Goal: Task Accomplishment & Management: Complete application form

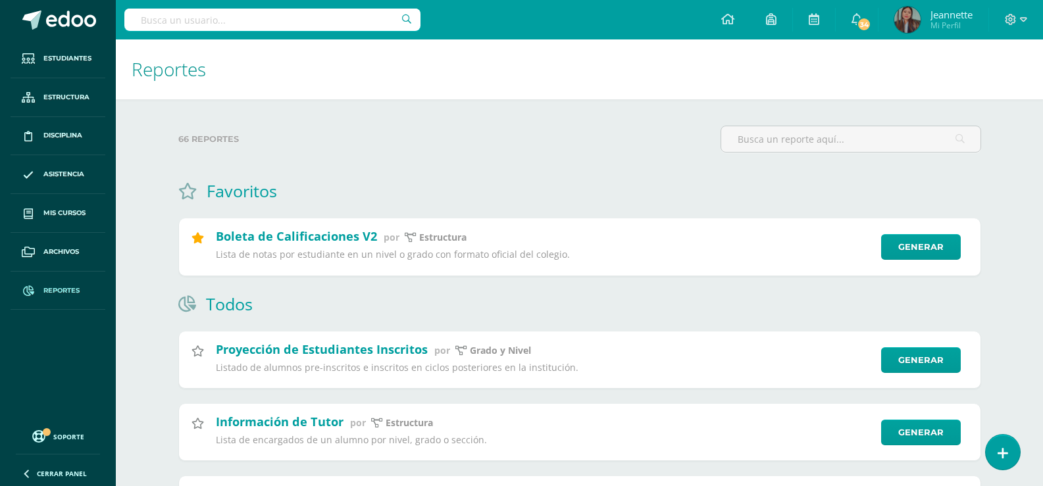
click at [173, 9] on input "text" at bounding box center [272, 20] width 296 height 22
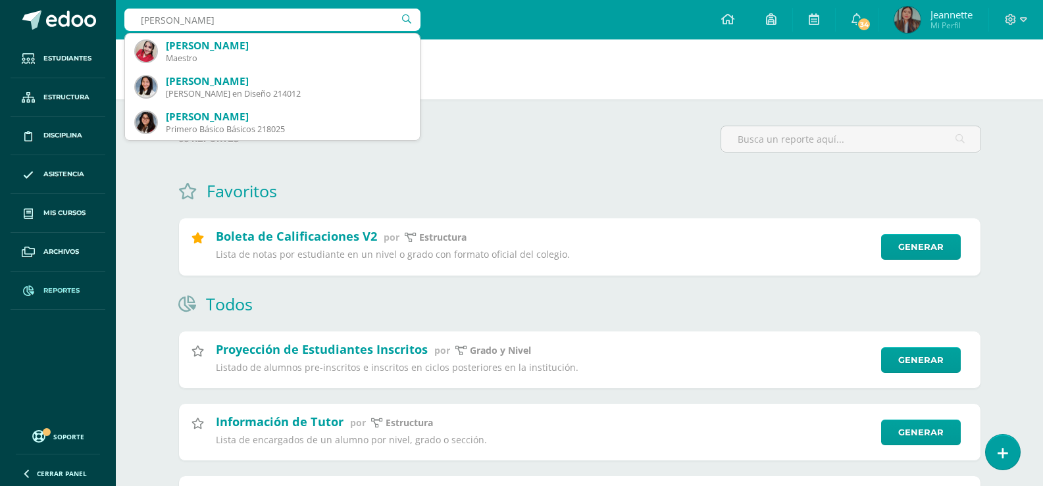
type input "Ana Luisa Rodrígue"
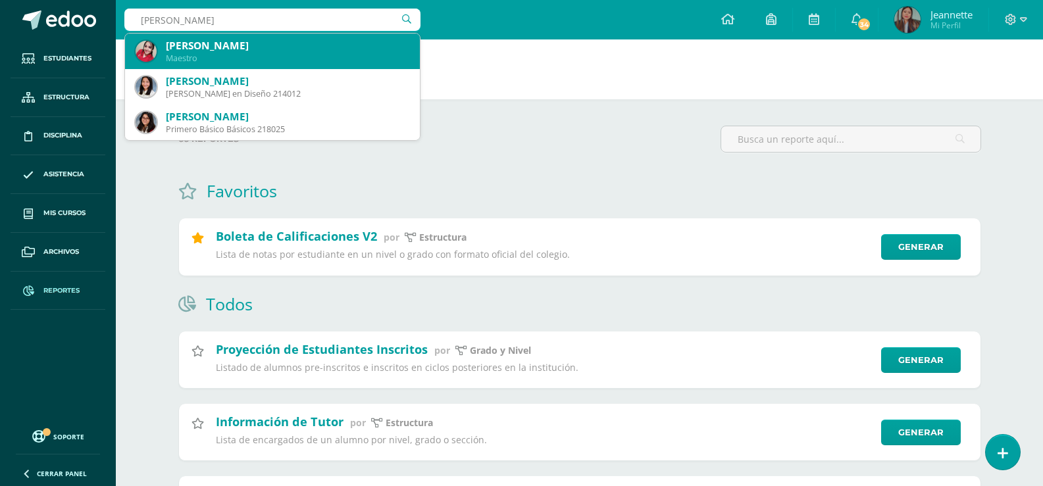
click at [204, 49] on div "Ana Luisa Rodriguez Calderon" at bounding box center [287, 46] width 243 height 14
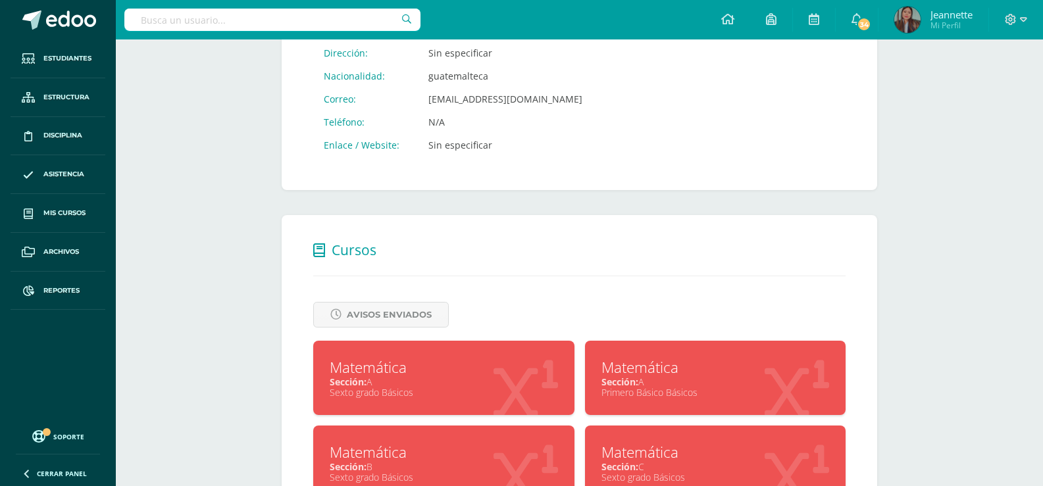
scroll to position [389, 0]
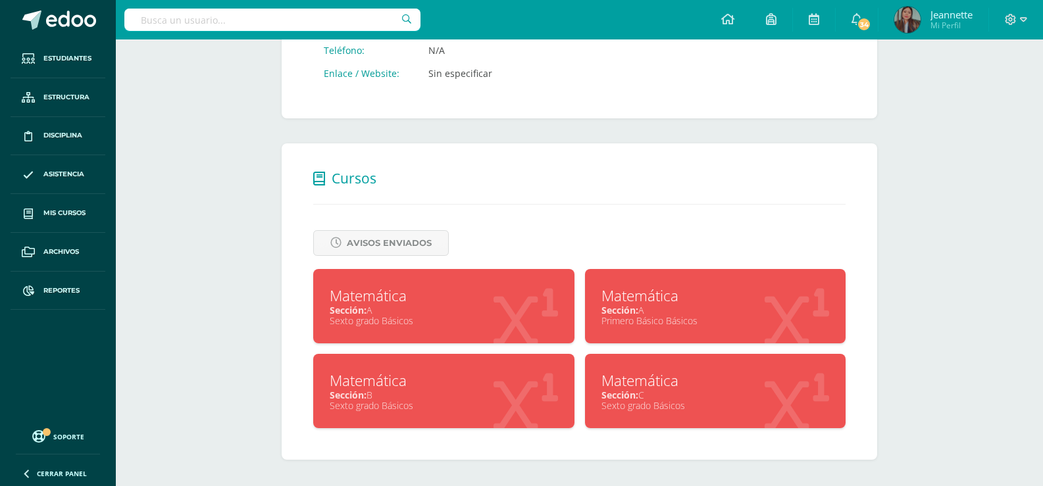
click at [471, 395] on div "Sección: B" at bounding box center [444, 395] width 228 height 13
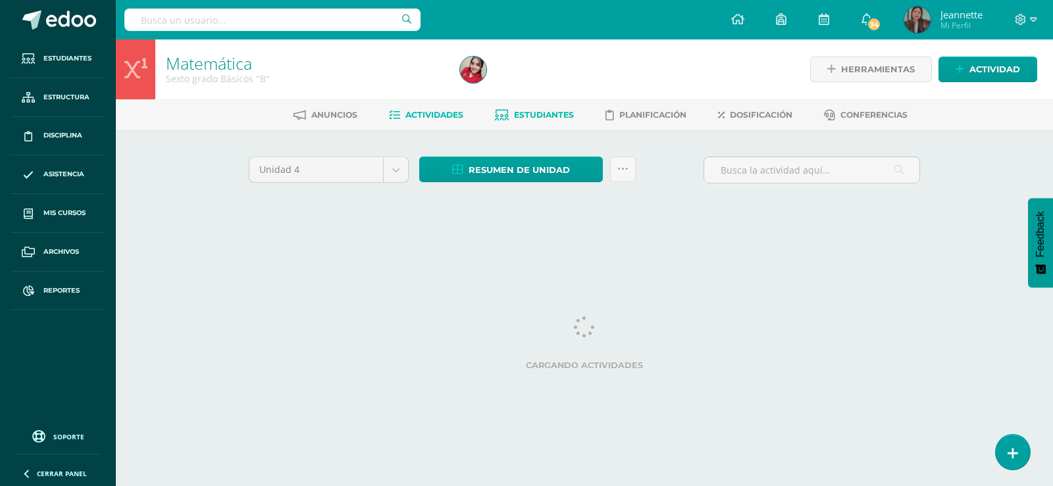
click at [514, 114] on span "Estudiantes" at bounding box center [544, 115] width 60 height 10
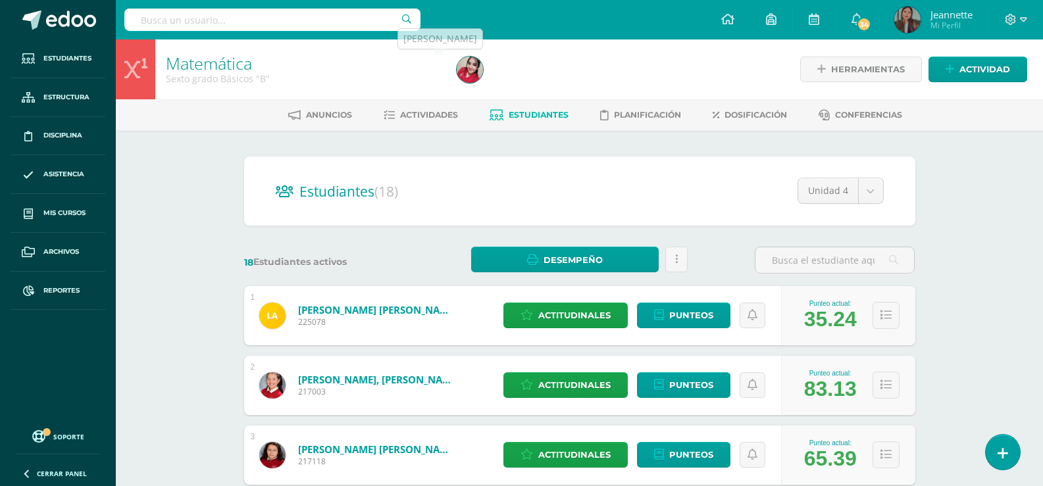
click at [465, 68] on img at bounding box center [470, 70] width 26 height 26
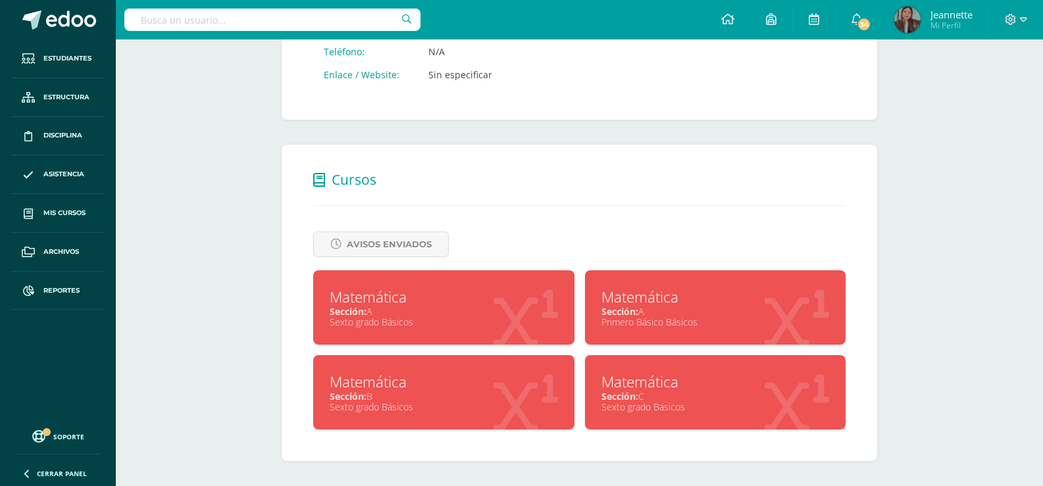
scroll to position [389, 0]
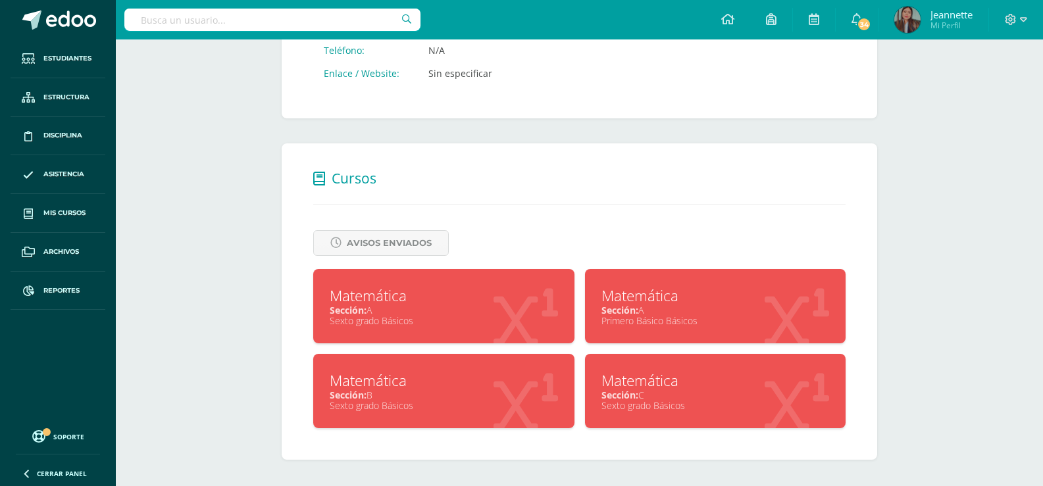
click at [641, 386] on div "Matemática" at bounding box center [715, 380] width 228 height 20
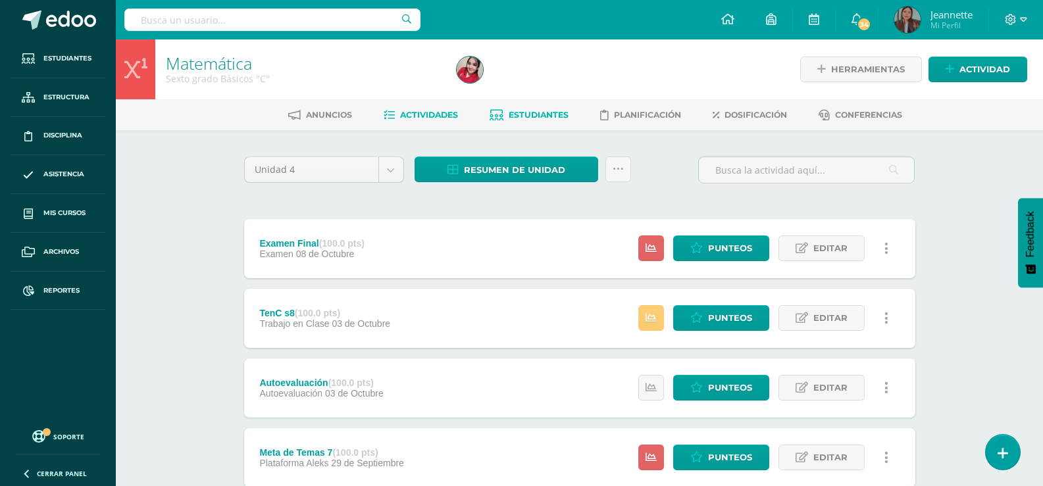
click at [529, 122] on link "Estudiantes" at bounding box center [529, 115] width 79 height 21
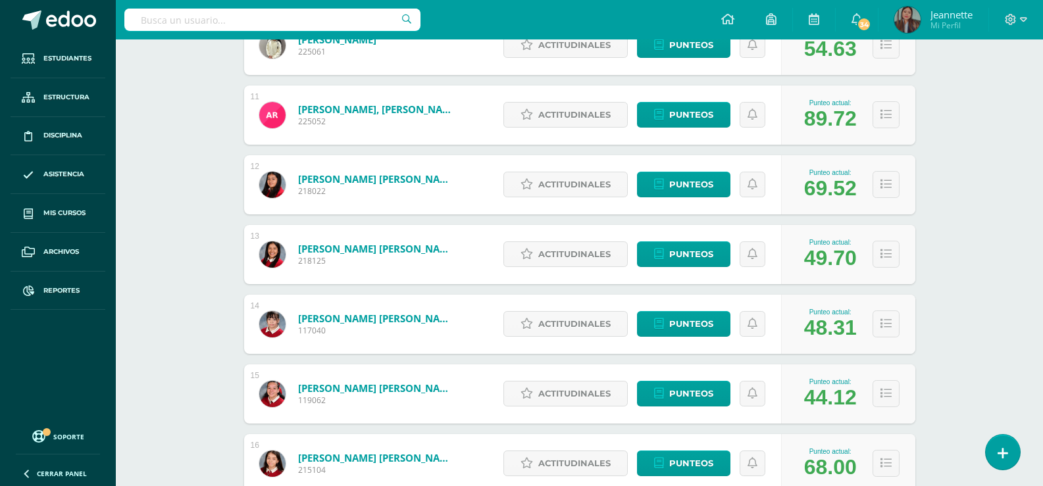
scroll to position [921, 0]
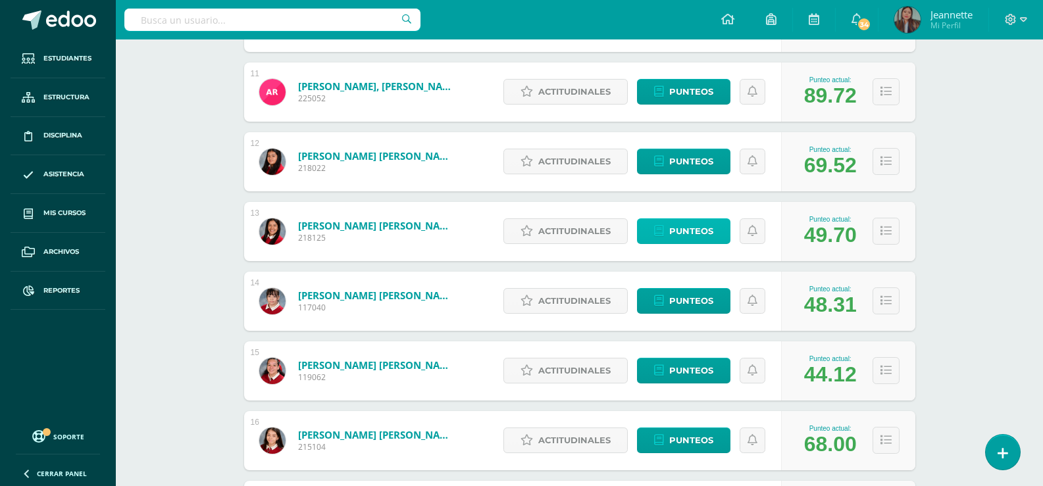
click at [694, 228] on span "Punteos" at bounding box center [691, 231] width 44 height 24
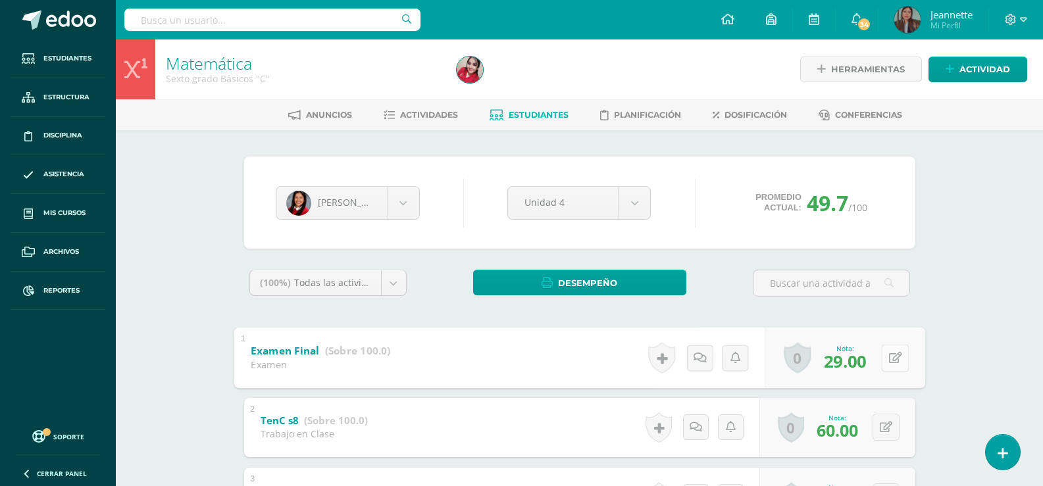
click at [889, 366] on button at bounding box center [895, 358] width 28 height 28
type input "35"
click at [860, 363] on icon at bounding box center [860, 362] width 12 height 11
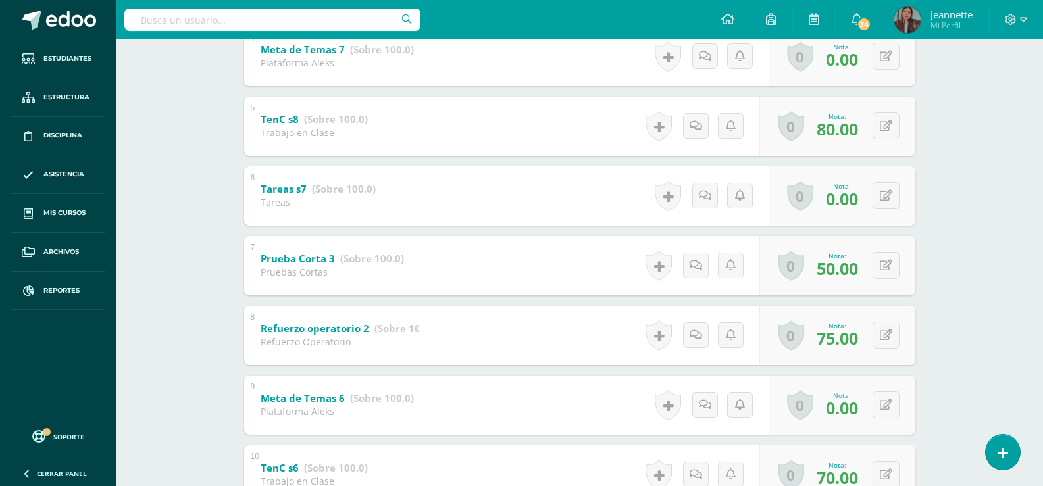
scroll to position [526, 0]
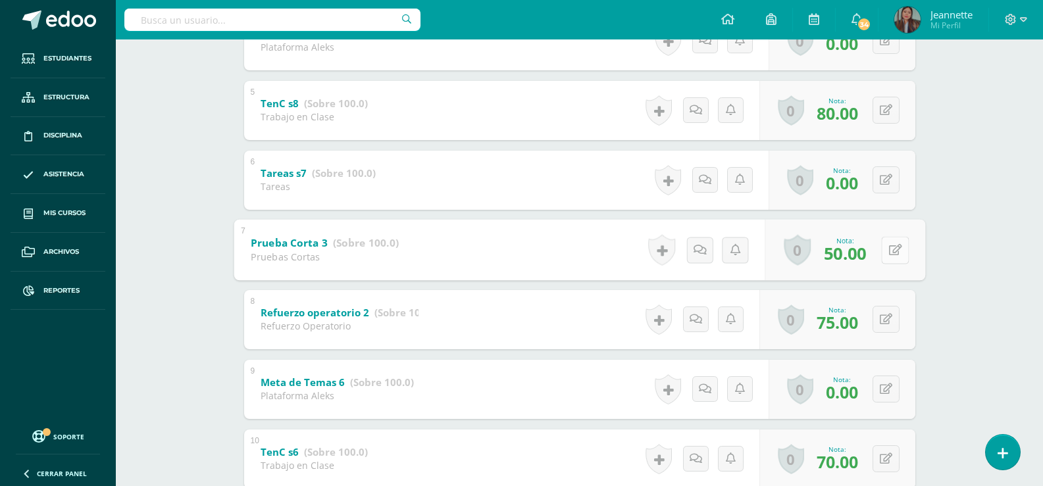
click at [889, 253] on icon at bounding box center [894, 249] width 13 height 11
type input "60"
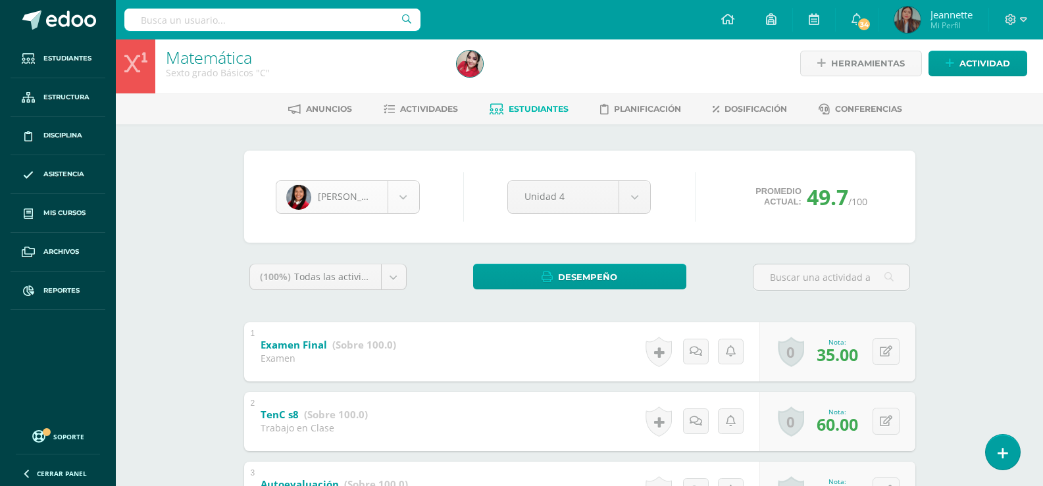
scroll to position [0, 0]
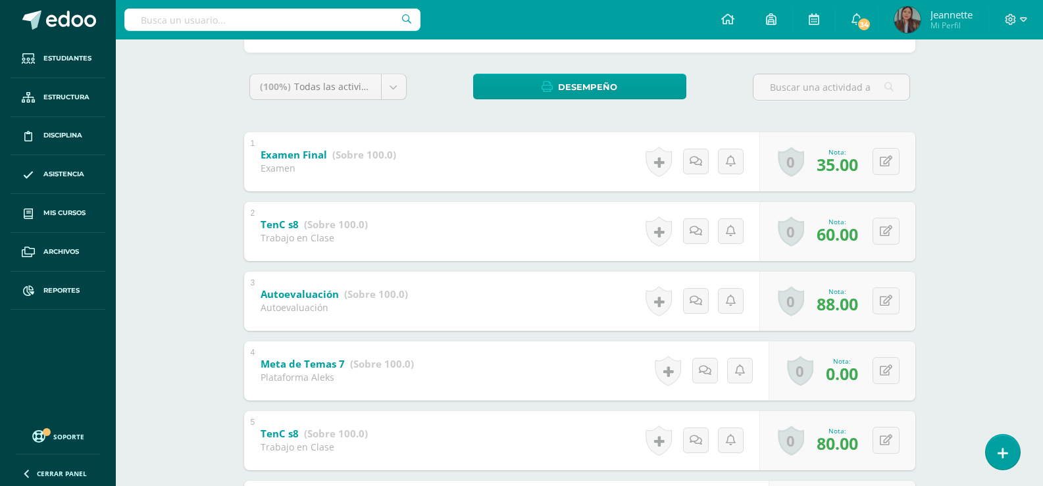
scroll to position [197, 0]
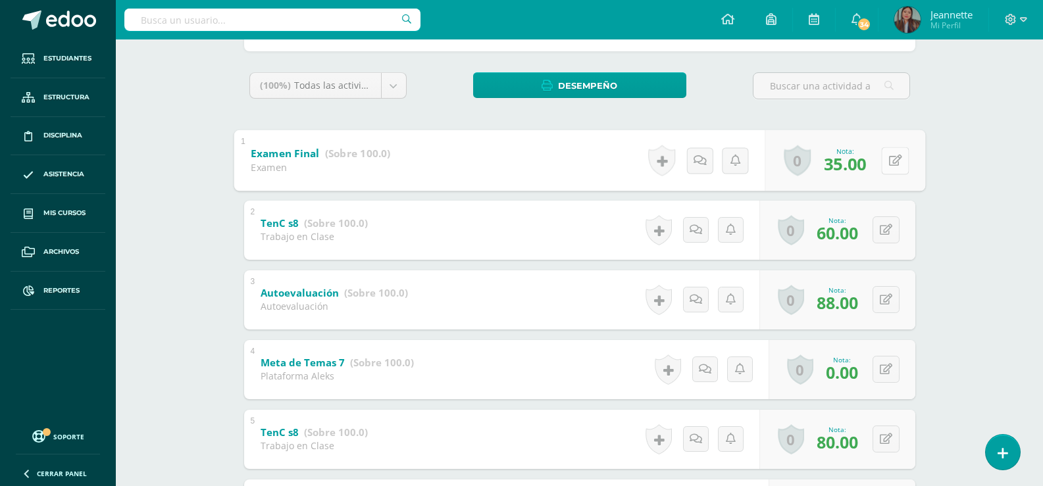
click at [888, 155] on icon at bounding box center [894, 160] width 13 height 11
type input "55"
click at [859, 175] on link at bounding box center [860, 164] width 26 height 26
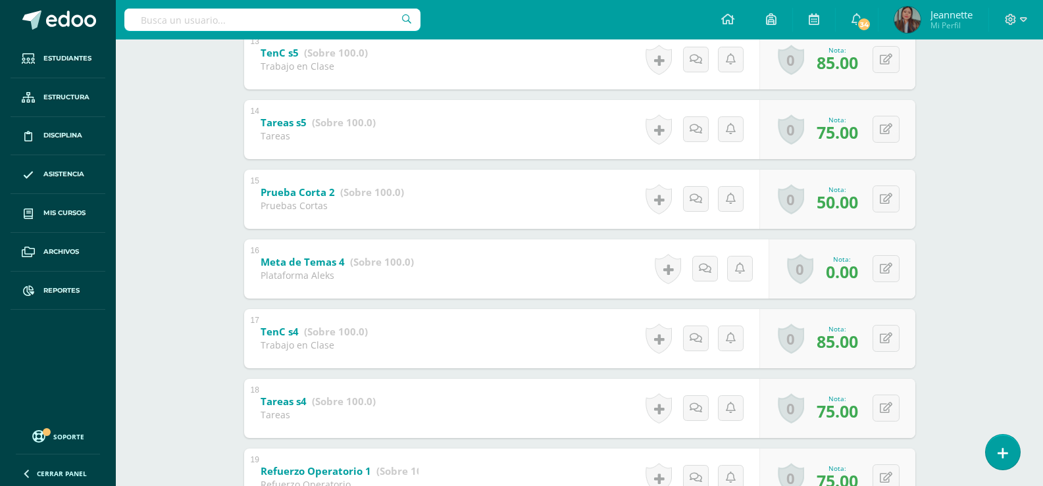
scroll to position [1112, 0]
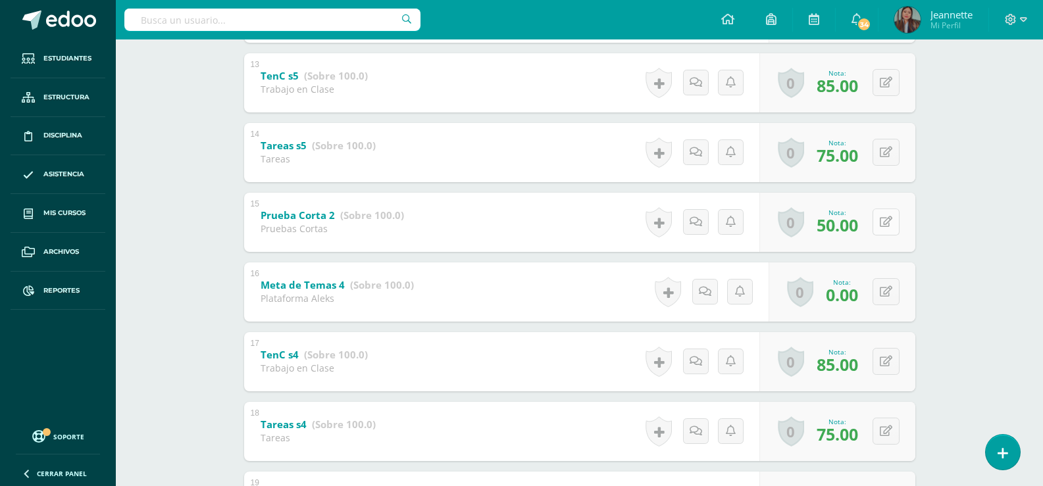
click at [882, 226] on button at bounding box center [885, 222] width 27 height 27
type input "60"
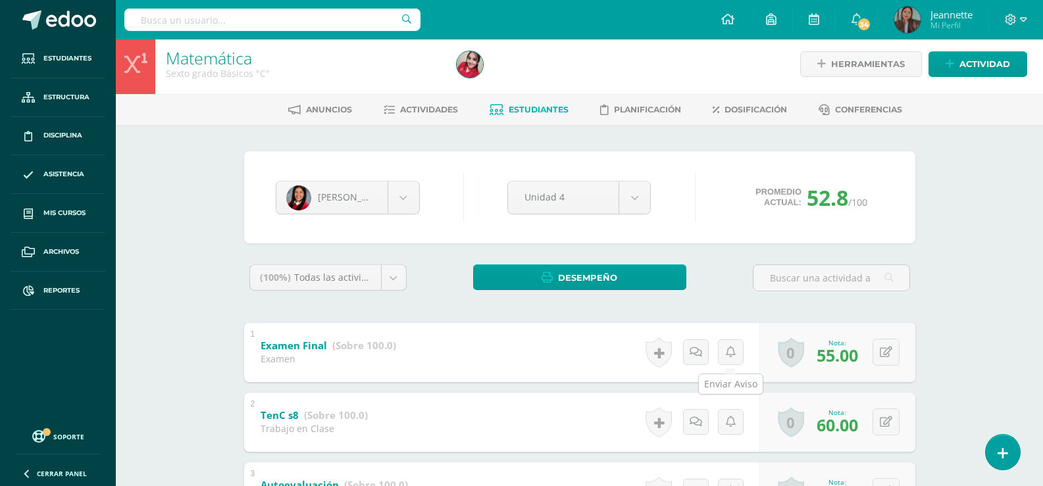
scroll to position [0, 0]
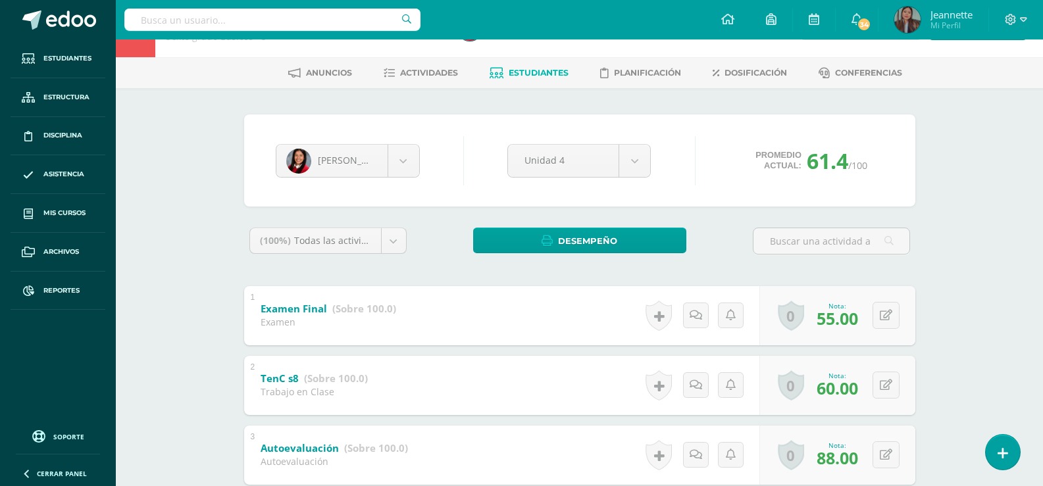
scroll to position [66, 0]
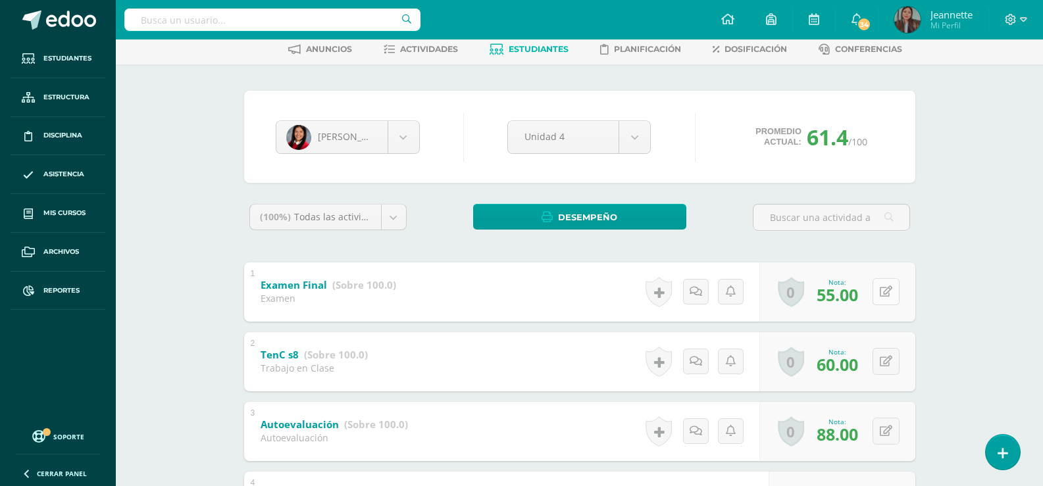
click at [885, 289] on button at bounding box center [885, 291] width 27 height 27
type input "50"
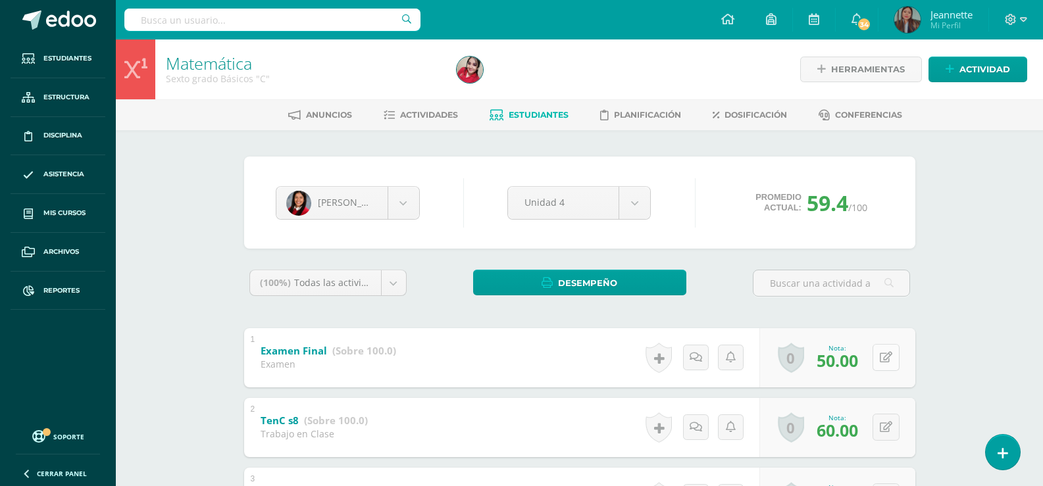
click at [897, 366] on button at bounding box center [885, 357] width 27 height 27
type input "52"
click at [866, 364] on link at bounding box center [860, 362] width 26 height 26
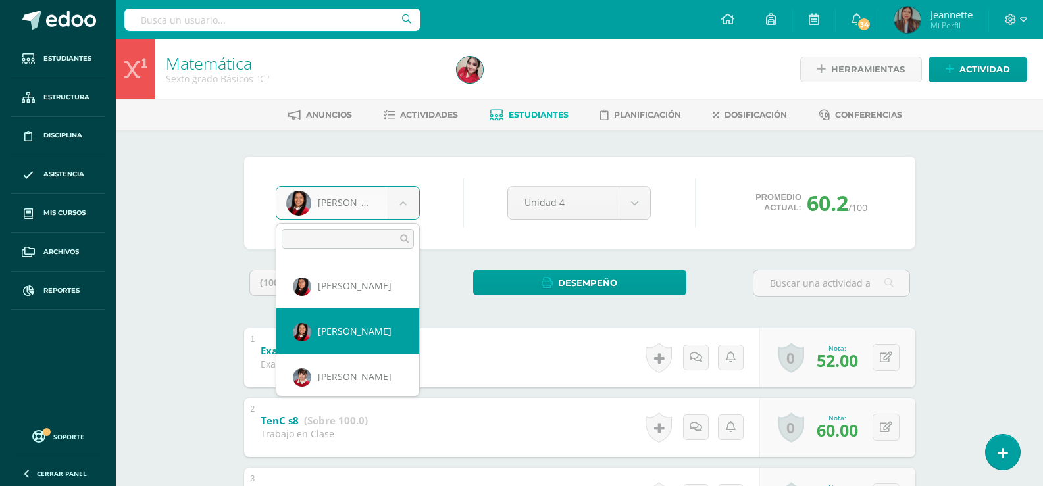
scroll to position [519, 0]
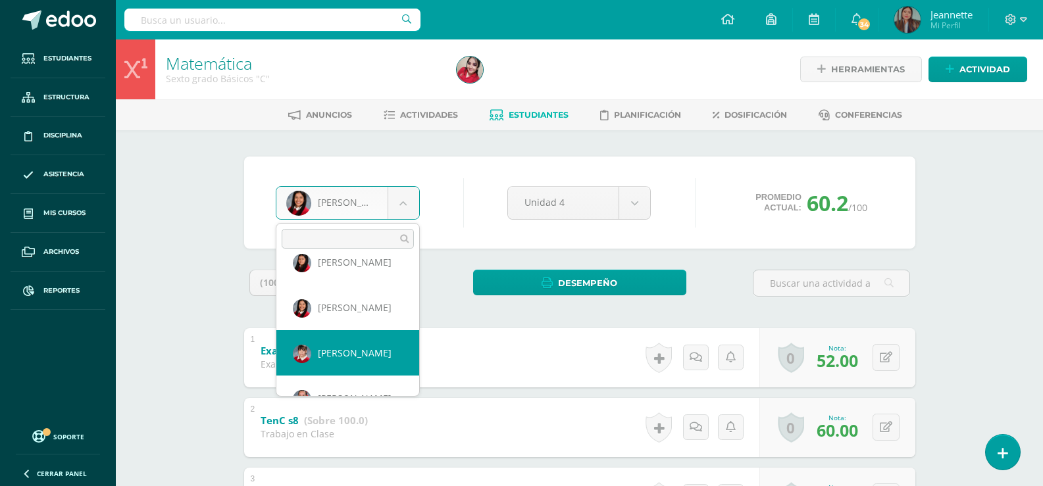
select select "3488"
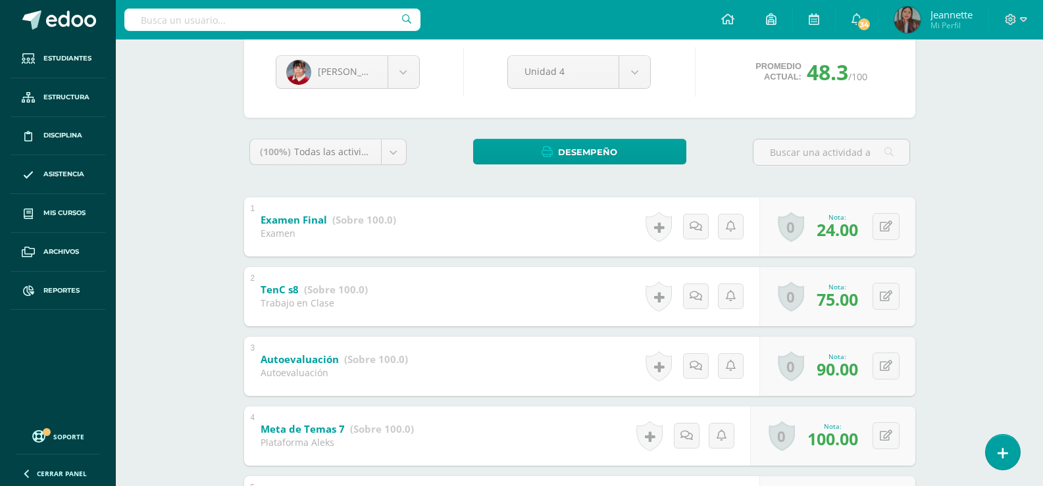
scroll to position [132, 0]
click at [888, 230] on icon at bounding box center [886, 225] width 13 height 11
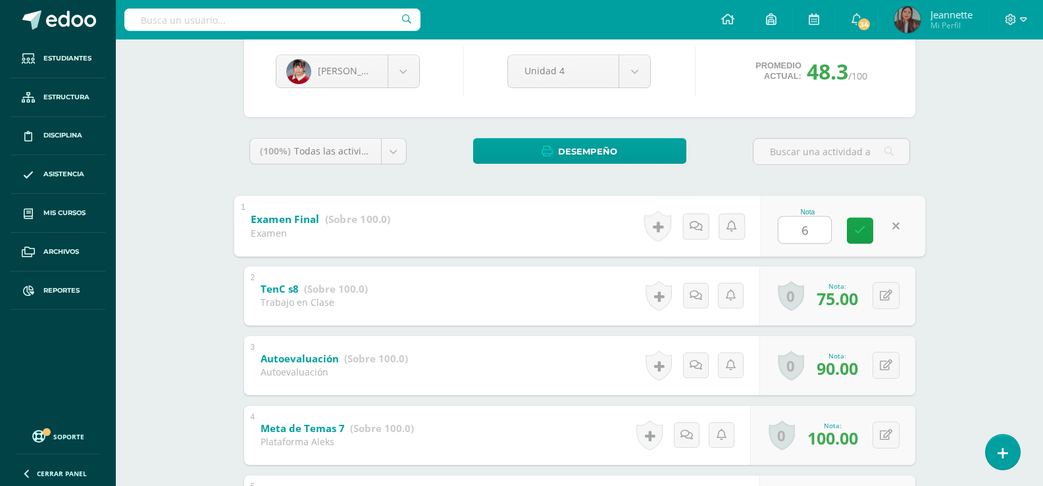
type input "60"
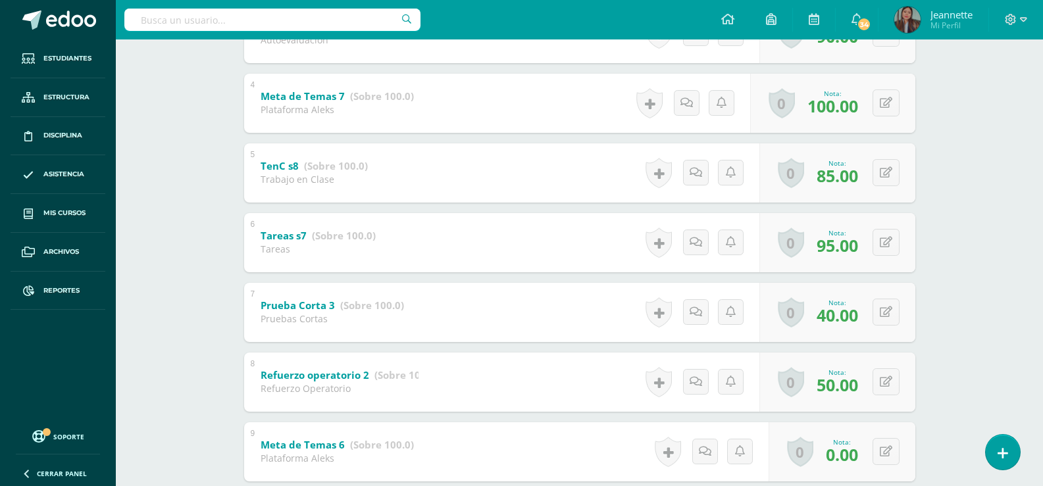
scroll to position [592, 0]
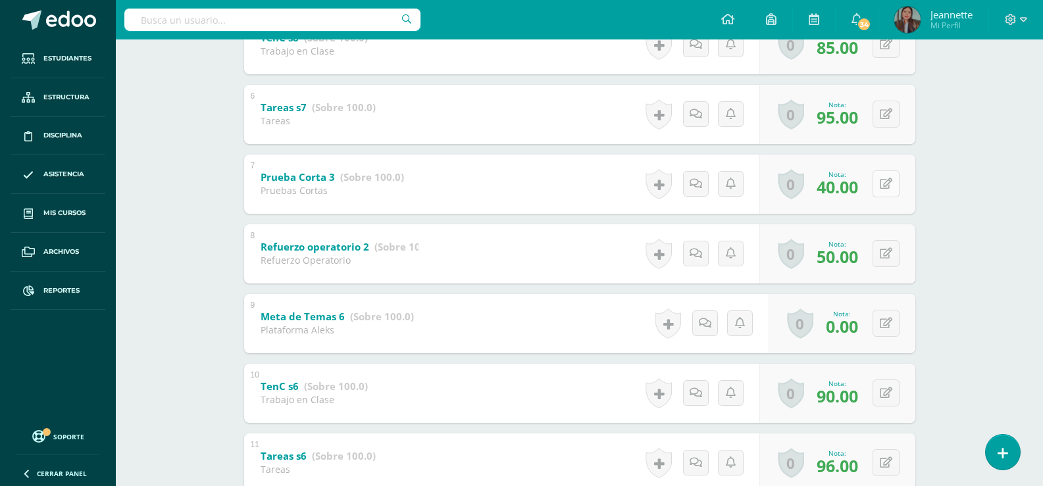
click at [883, 184] on button at bounding box center [885, 183] width 27 height 27
type input "60"
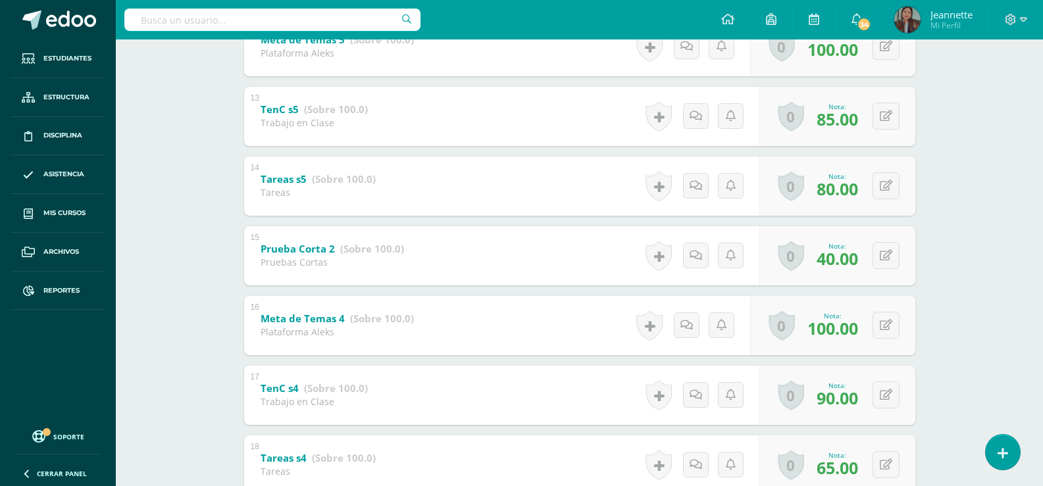
scroll to position [1118, 0]
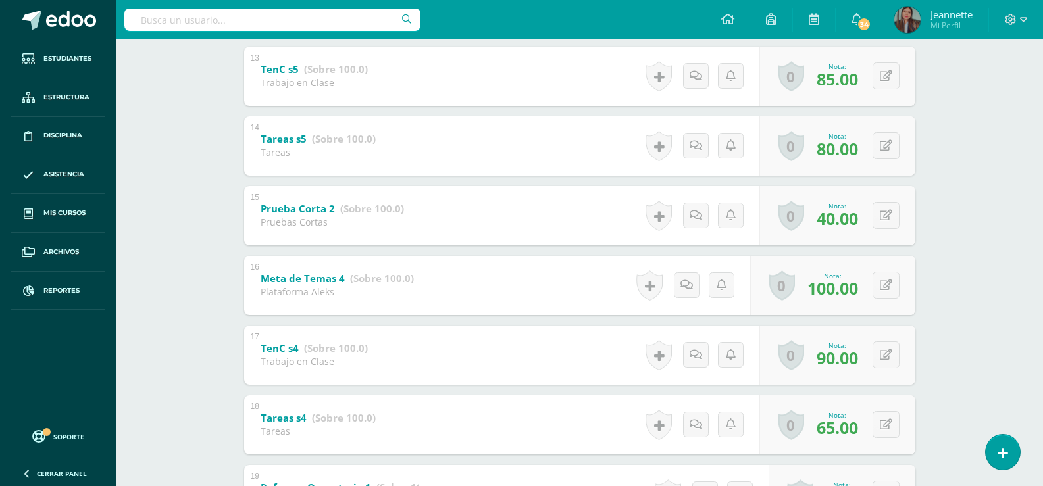
click at [885, 230] on div "0 Logros Logros obtenidos Aún no hay logros agregados Nota: 40.00" at bounding box center [837, 215] width 156 height 59
click at [889, 213] on icon at bounding box center [894, 215] width 13 height 11
type input "60"
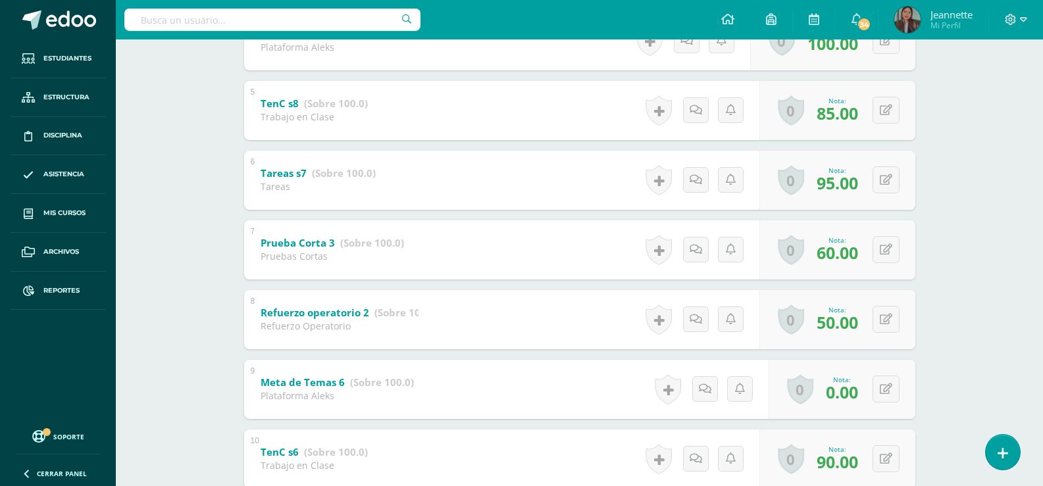
scroll to position [0, 0]
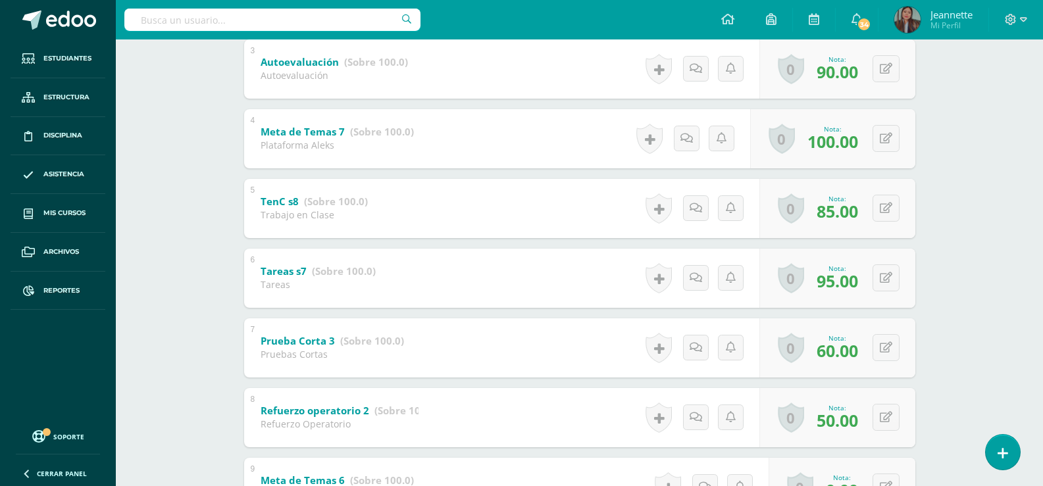
scroll to position [34, 0]
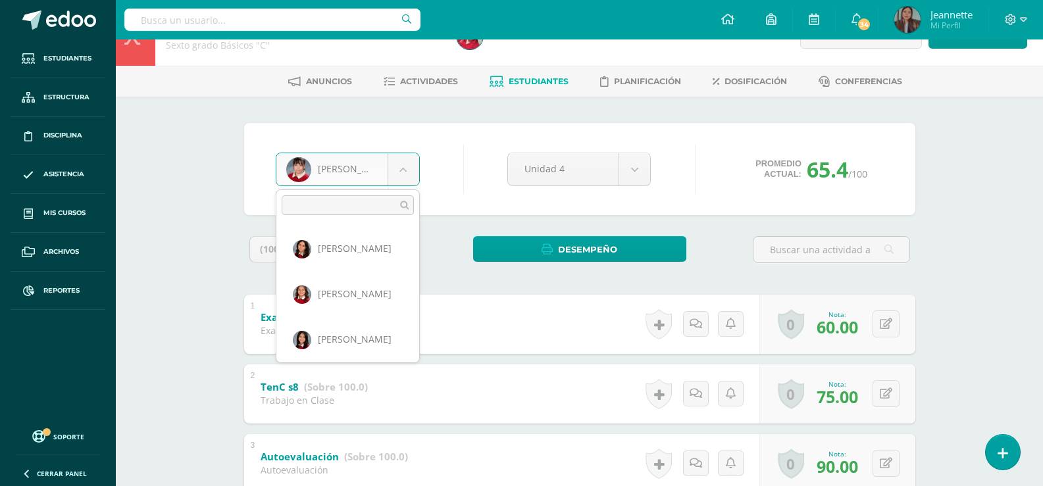
scroll to position [499, 0]
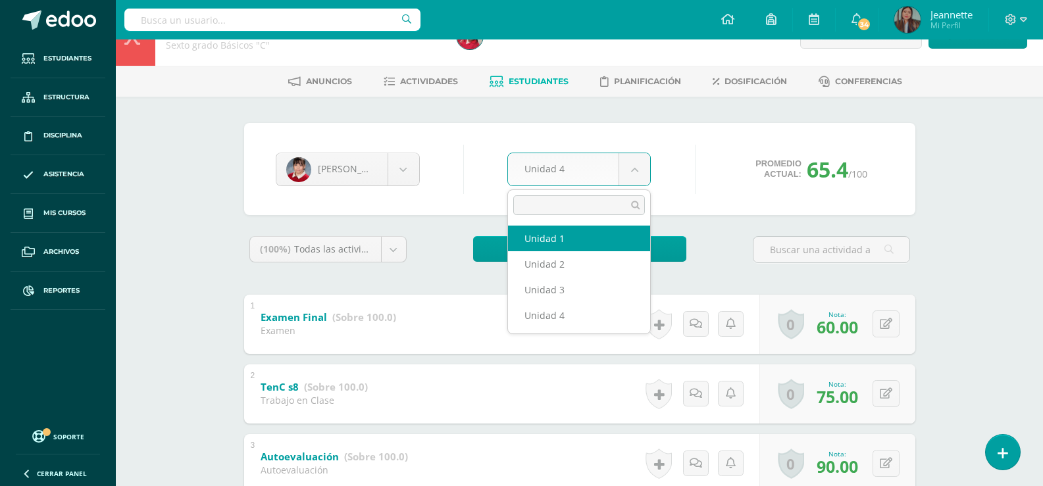
select select "Unidad 1"
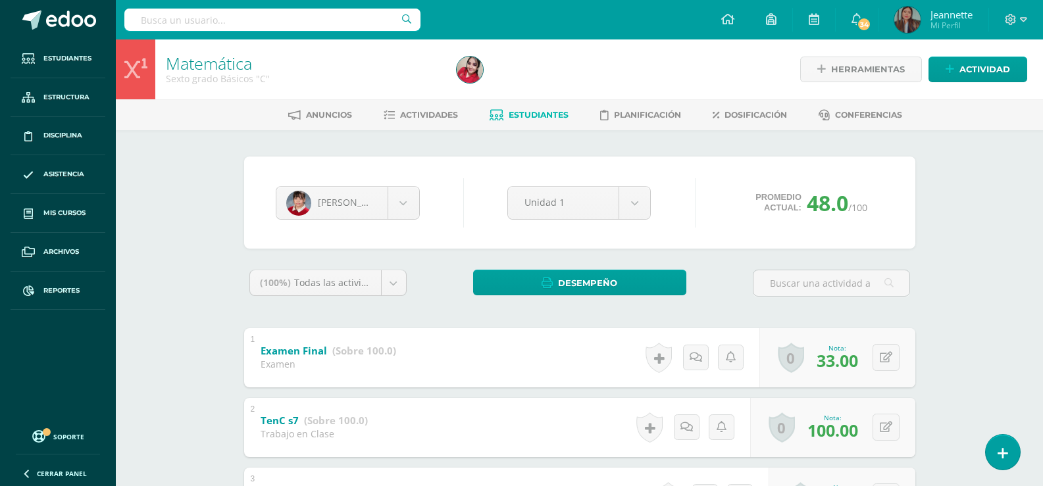
click at [525, 116] on span "Estudiantes" at bounding box center [539, 115] width 60 height 10
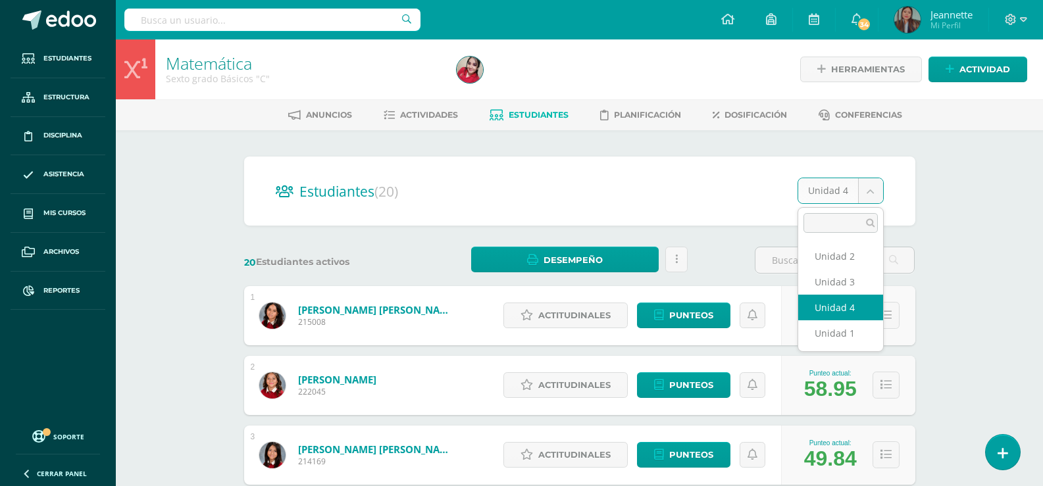
select select "/dashboard/teacher/section/2869/students/?unit=174774"
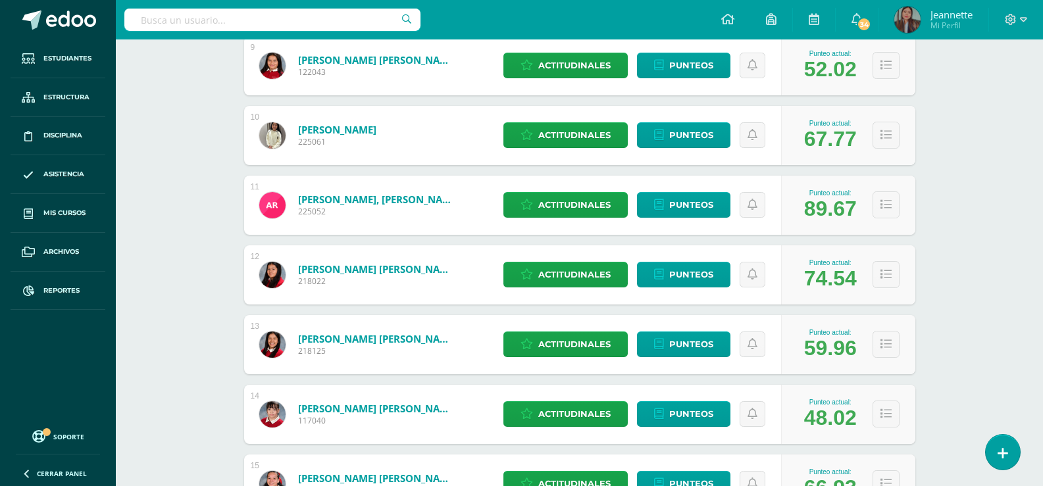
scroll to position [833, 0]
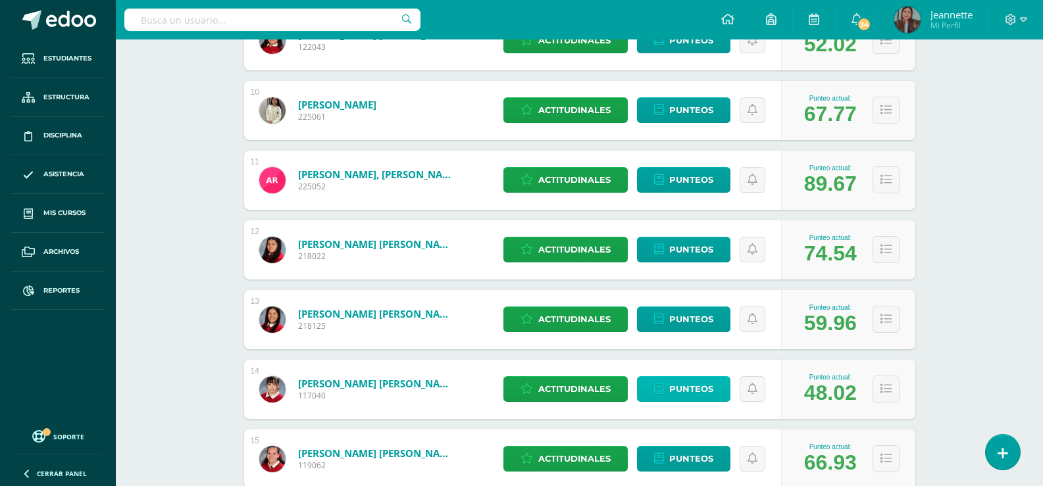
click at [665, 387] on link "Punteos" at bounding box center [683, 389] width 93 height 26
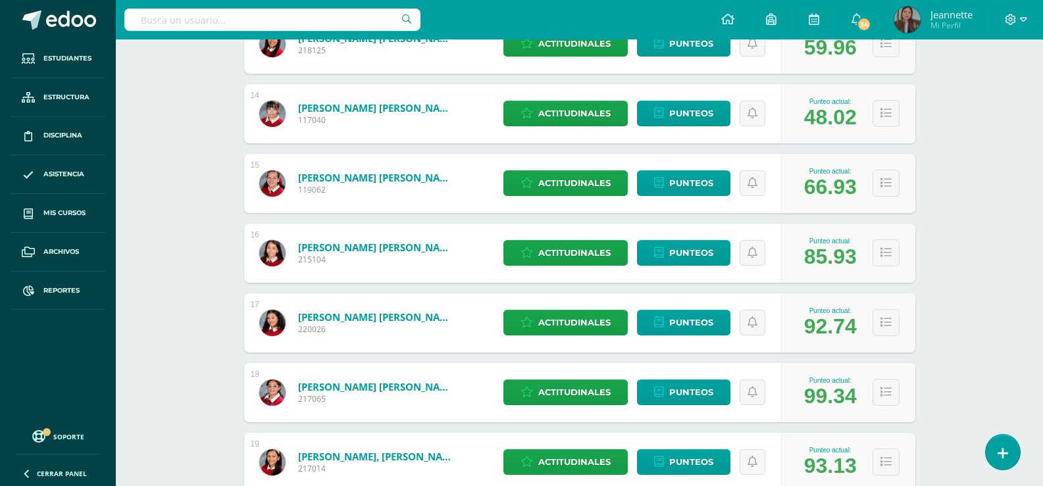
scroll to position [1096, 0]
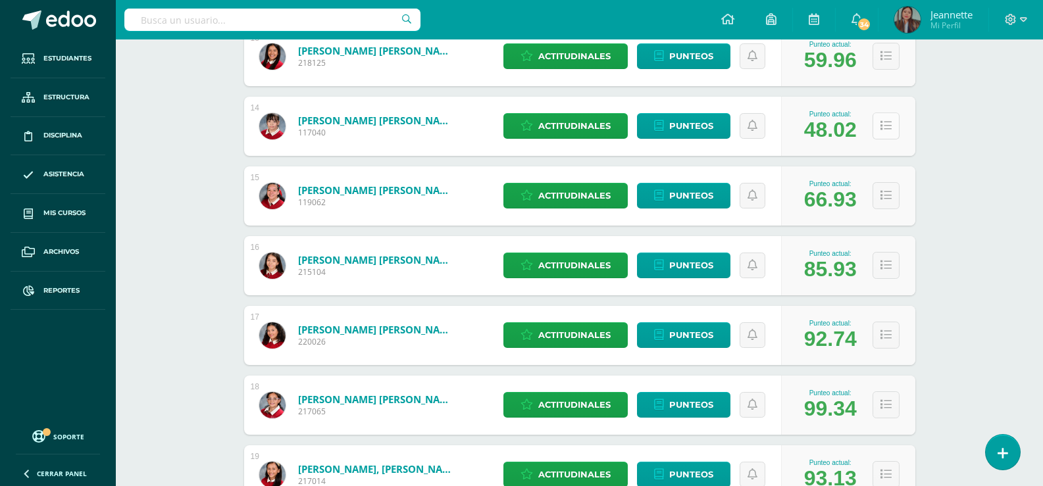
click at [884, 132] on button at bounding box center [885, 126] width 27 height 27
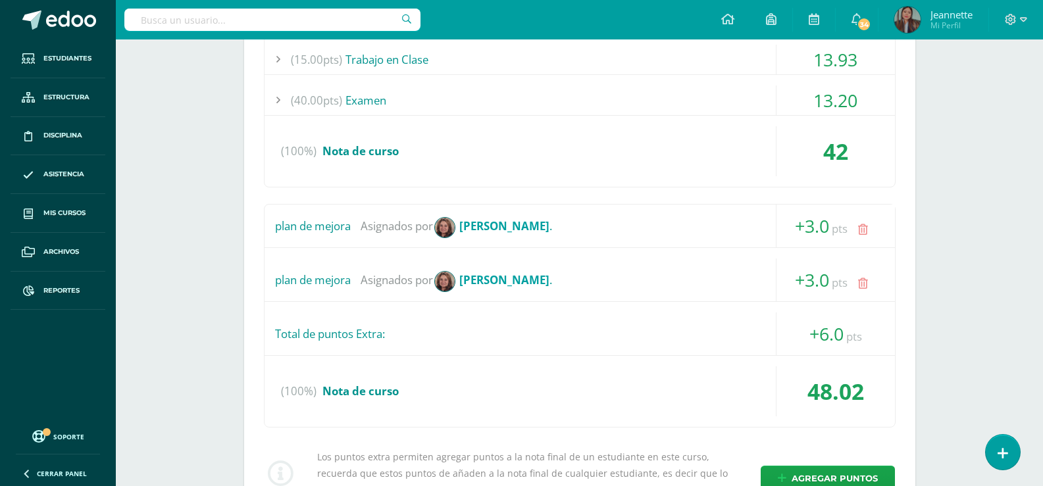
scroll to position [1425, 0]
click at [816, 232] on span "+3.0" at bounding box center [812, 226] width 34 height 24
drag, startPoint x: 435, startPoint y: 217, endPoint x: 442, endPoint y: 221, distance: 8.2
click at [437, 219] on span "CLARA IVETTE MORALES NISTHAL ." at bounding box center [492, 226] width 119 height 43
click at [338, 228] on div "plan de mejora" at bounding box center [313, 226] width 76 height 13
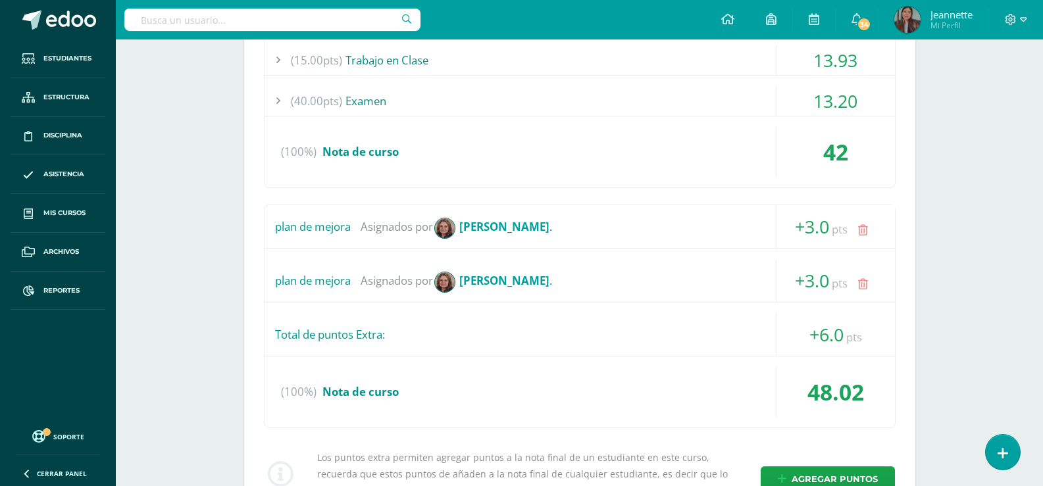
drag, startPoint x: 525, startPoint y: 228, endPoint x: 522, endPoint y: 240, distance: 12.1
click at [526, 228] on strong "CLARA IVETTE MORALES NISTHAL" at bounding box center [504, 226] width 90 height 15
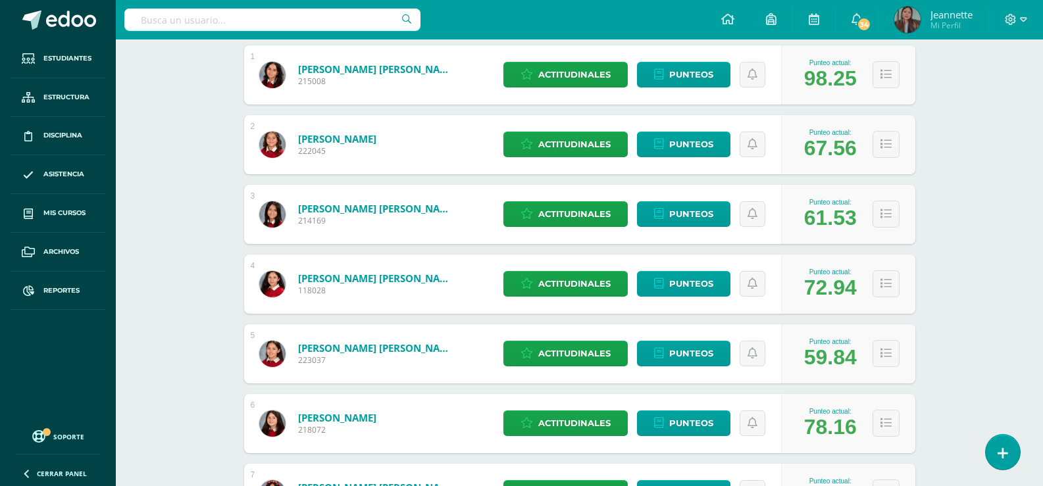
scroll to position [0, 0]
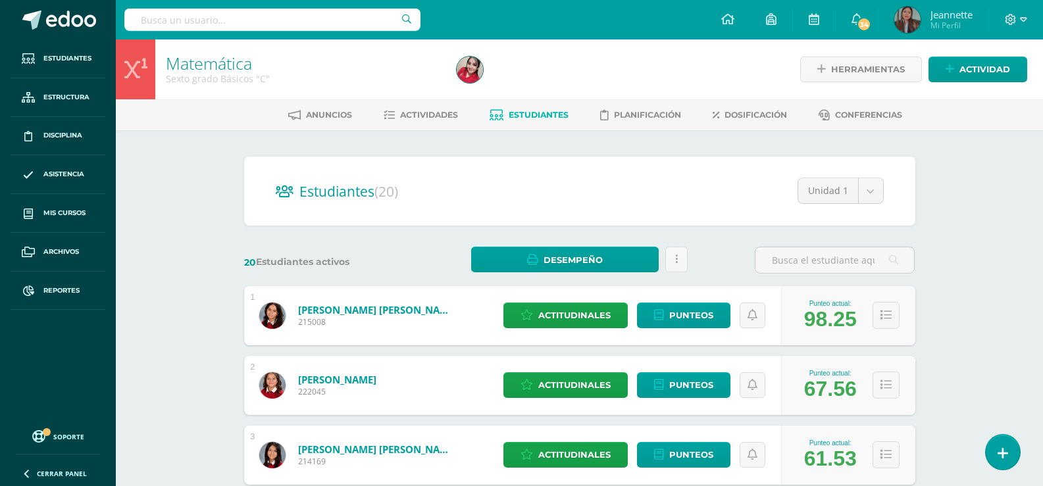
click at [511, 118] on span "Estudiantes" at bounding box center [539, 115] width 60 height 10
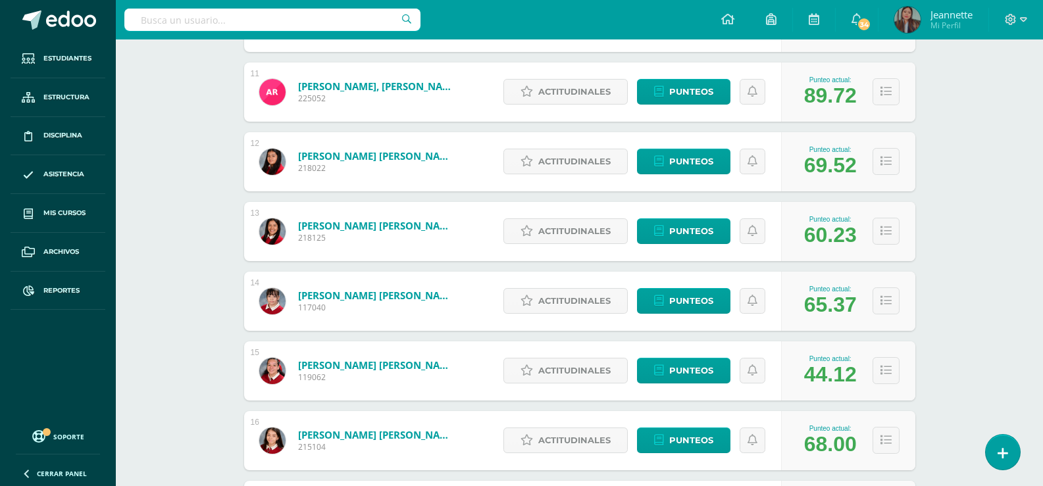
scroll to position [1053, 0]
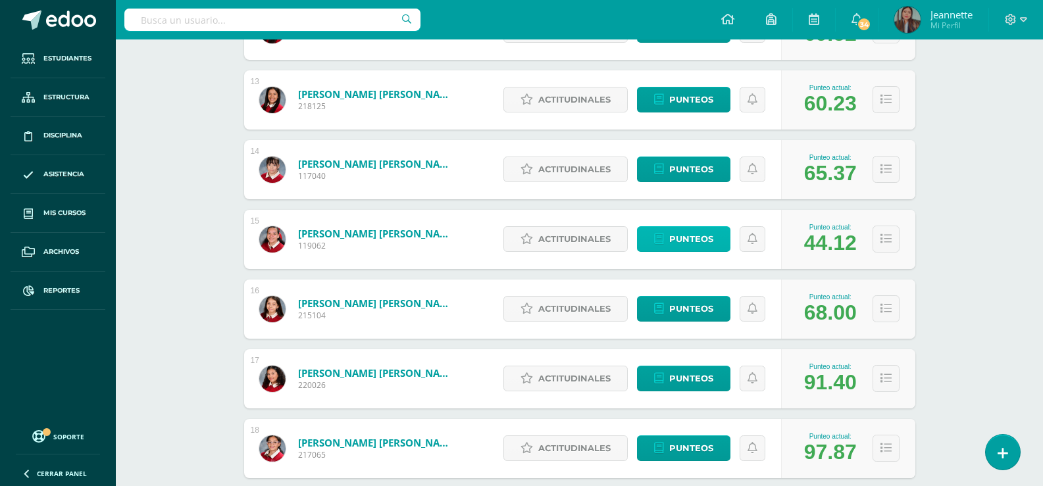
click at [705, 236] on span "Punteos" at bounding box center [691, 239] width 44 height 24
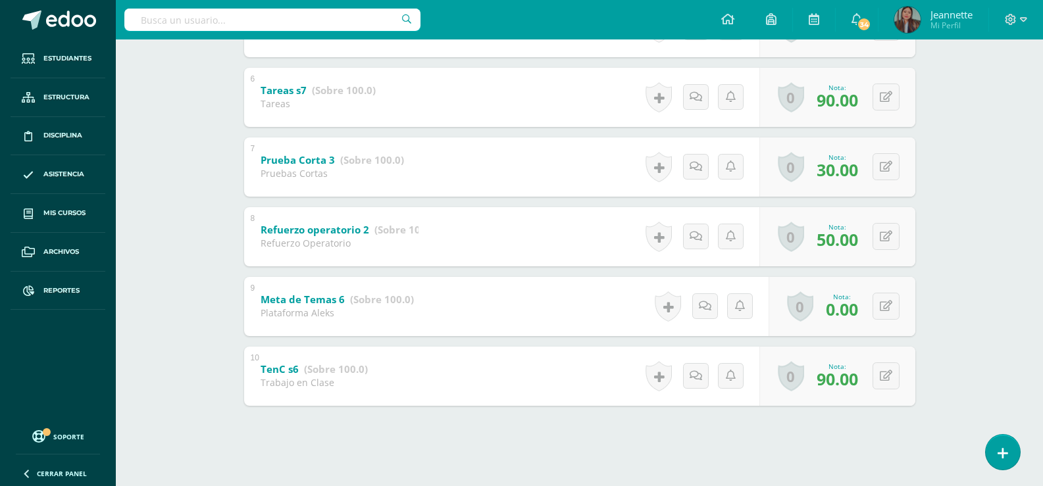
scroll to position [612, 0]
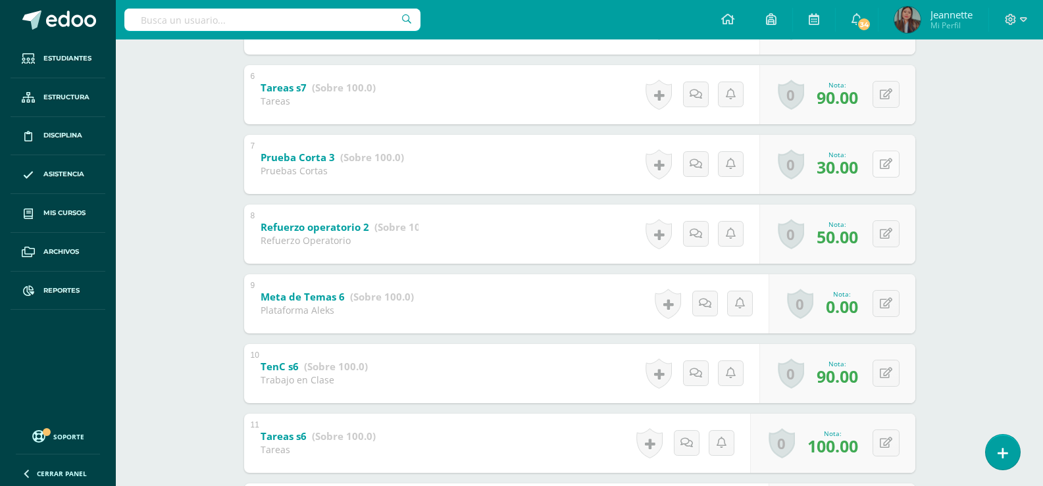
click at [890, 166] on icon at bounding box center [886, 164] width 13 height 11
type input "50"
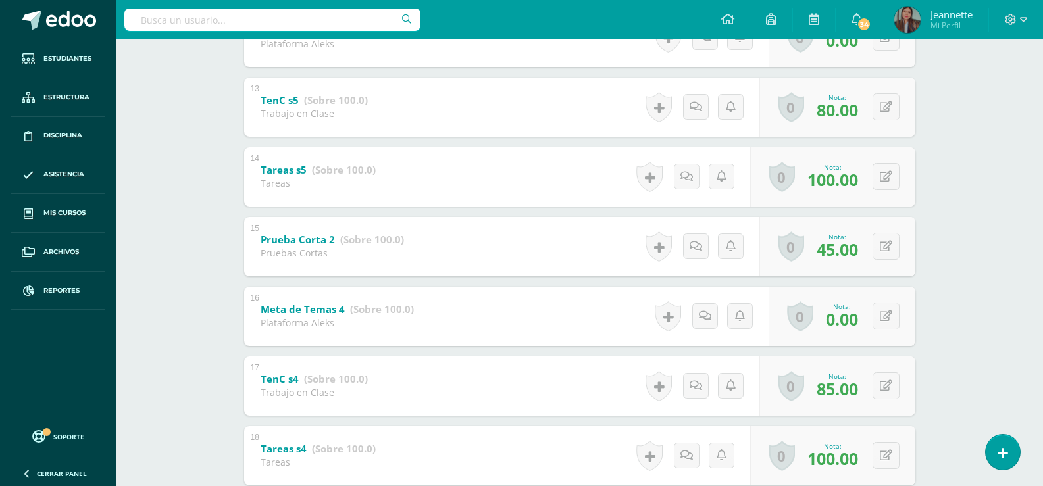
scroll to position [1138, 0]
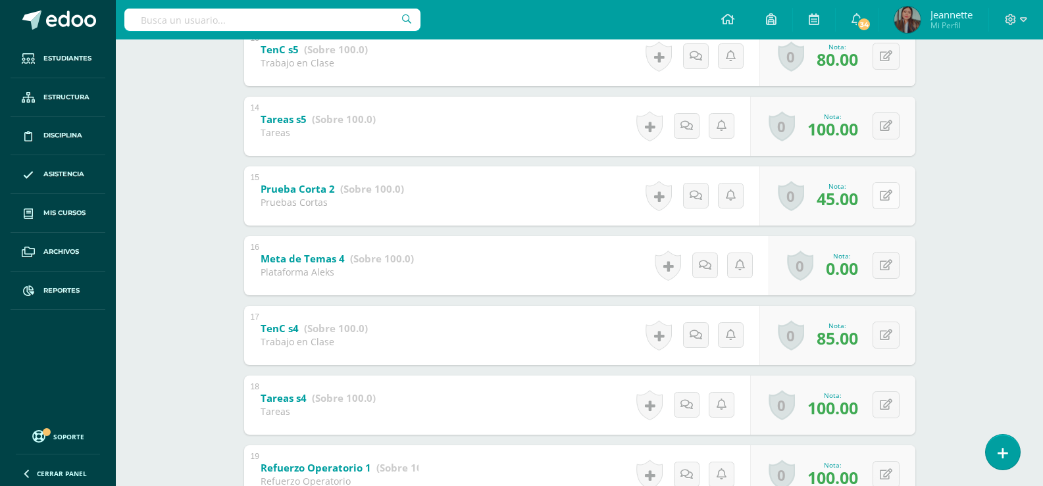
click at [888, 198] on icon at bounding box center [886, 195] width 13 height 11
type input "50"
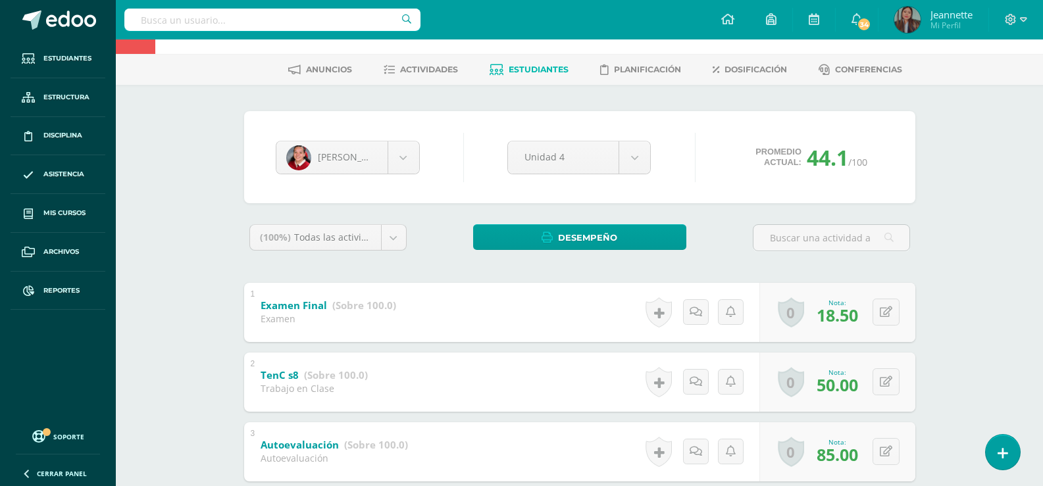
scroll to position [0, 0]
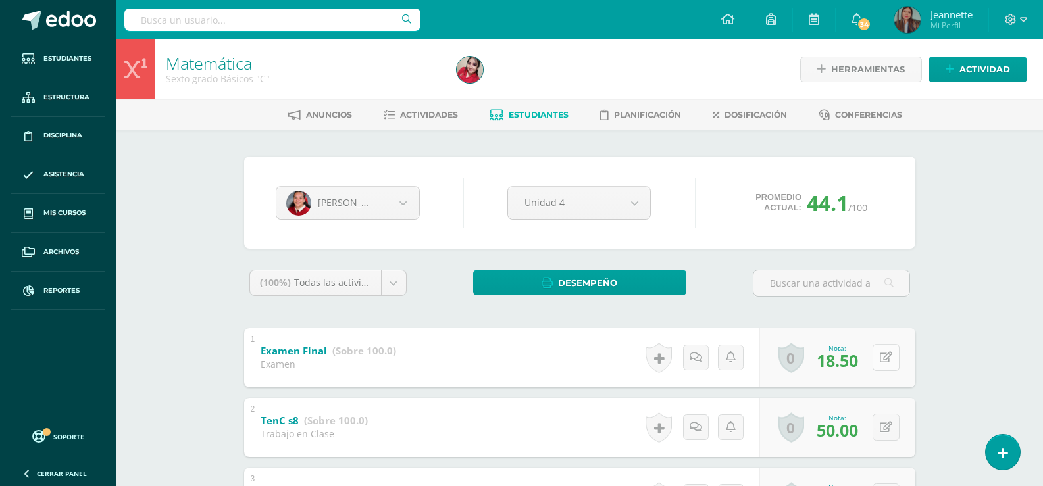
click at [895, 369] on button at bounding box center [885, 357] width 27 height 27
type input "28"
click at [869, 362] on link at bounding box center [860, 362] width 26 height 26
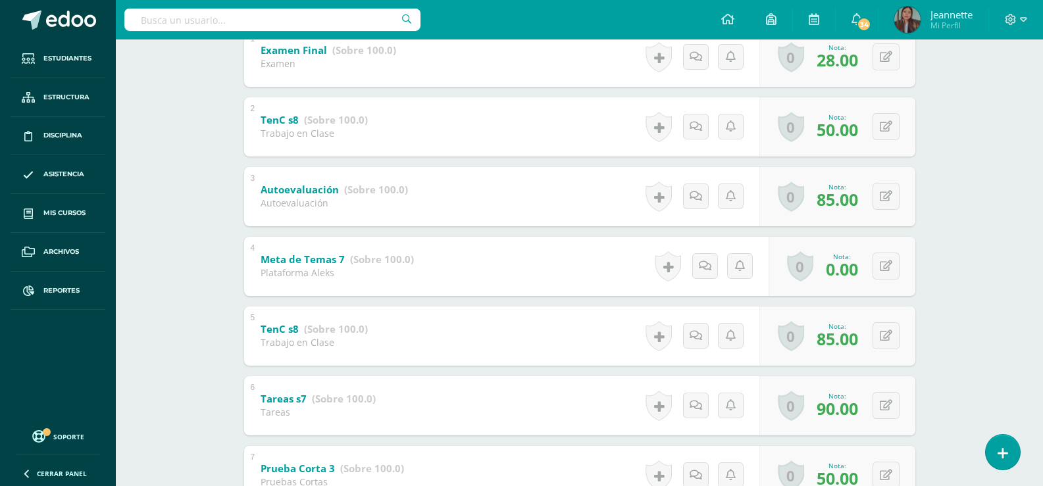
scroll to position [132, 0]
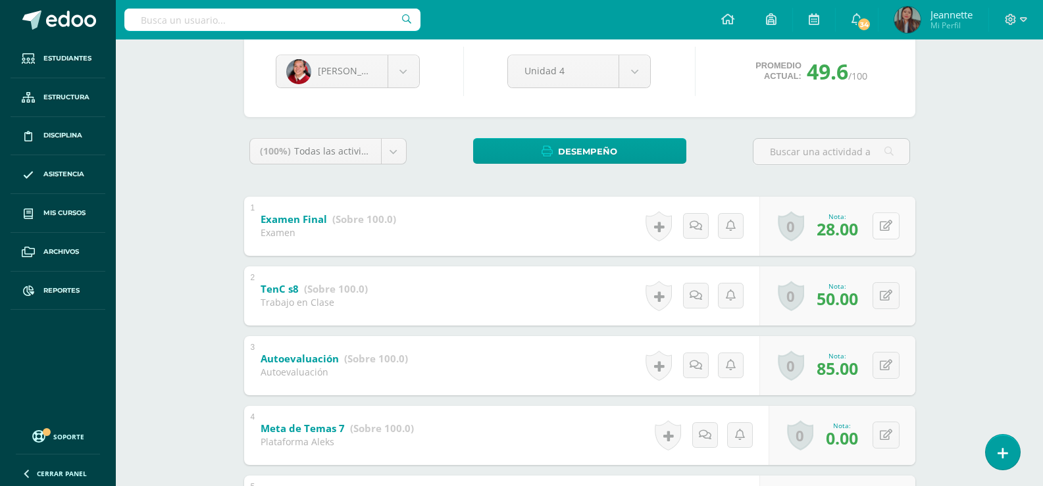
click at [888, 234] on button at bounding box center [885, 226] width 27 height 27
type input "32"
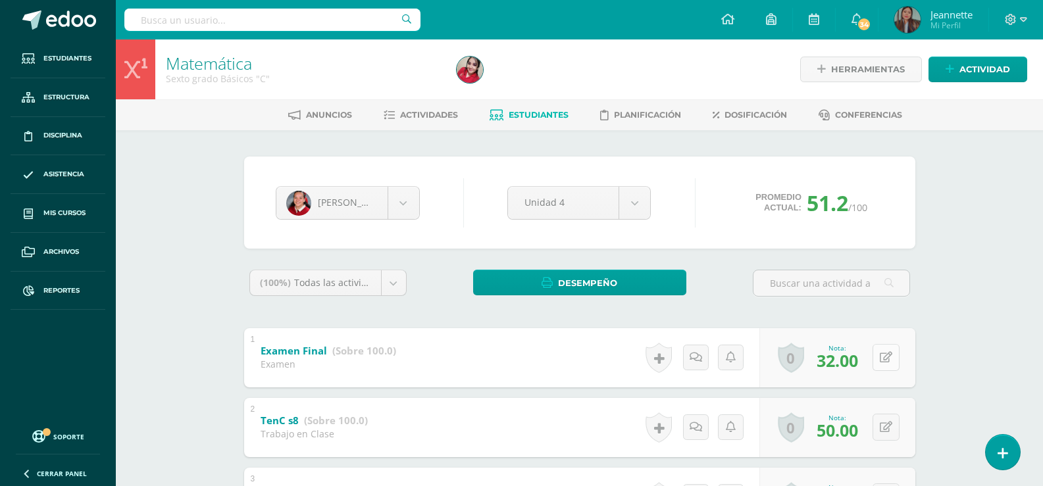
click at [889, 360] on icon at bounding box center [886, 357] width 13 height 11
type input "42"
click at [890, 363] on icon at bounding box center [886, 357] width 13 height 11
type input "4"
type input "39"
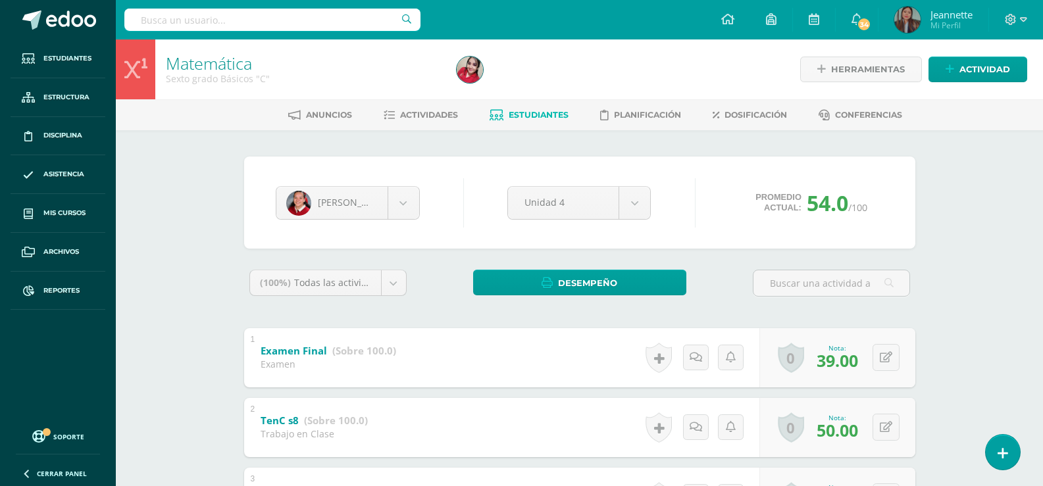
drag, startPoint x: 930, startPoint y: 311, endPoint x: 920, endPoint y: 313, distance: 10.6
click at [611, 276] on span "Desempeño" at bounding box center [587, 283] width 59 height 24
click at [596, 245] on link "Descargar como PDF" at bounding box center [579, 238] width 140 height 20
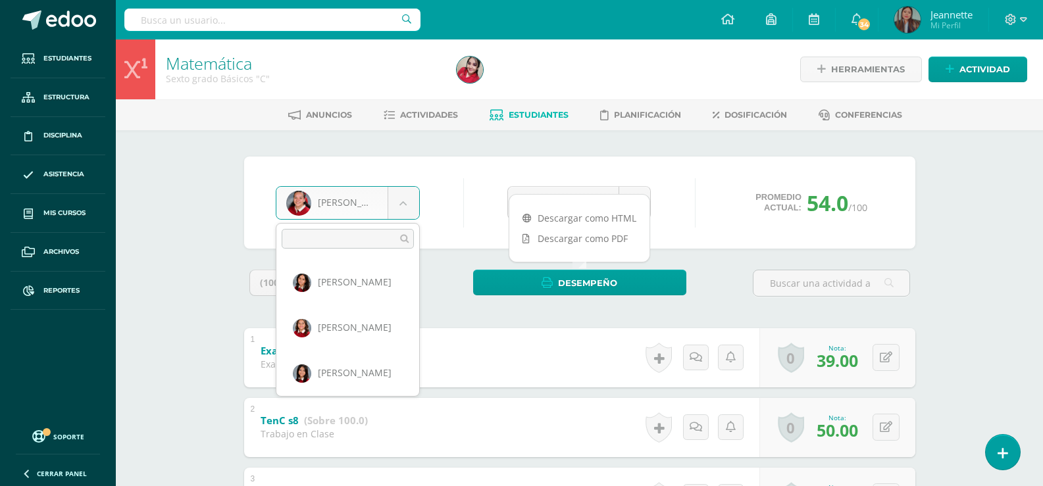
scroll to position [544, 0]
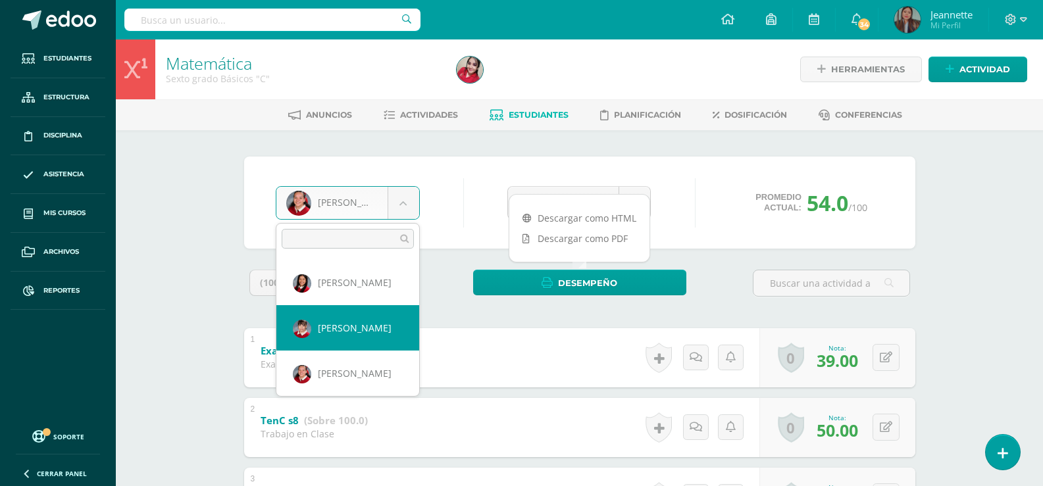
select select "3488"
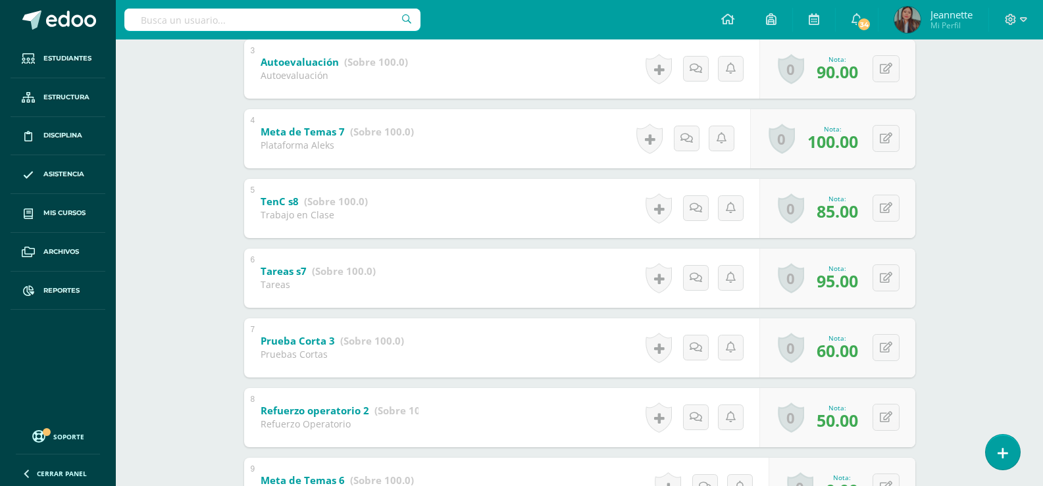
scroll to position [99, 0]
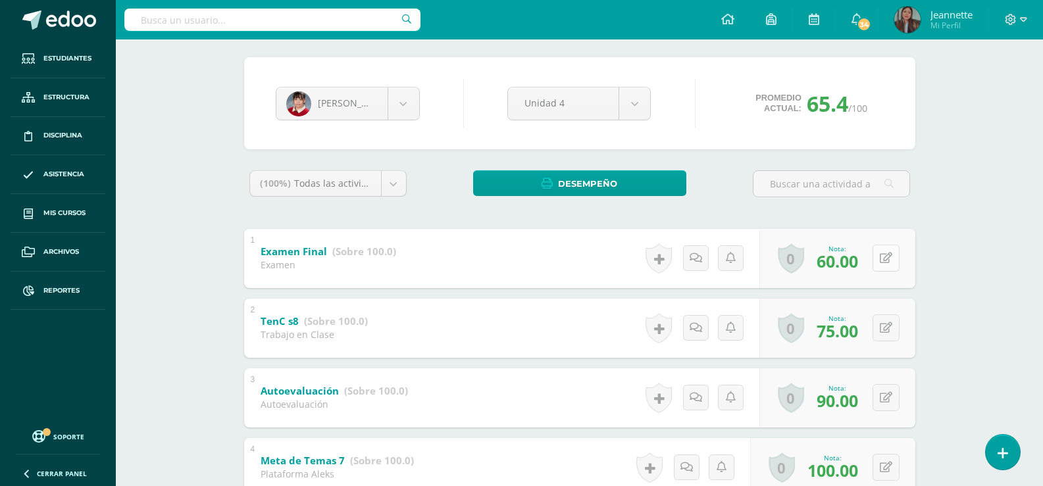
click at [892, 265] on button at bounding box center [885, 258] width 27 height 27
type input "70"
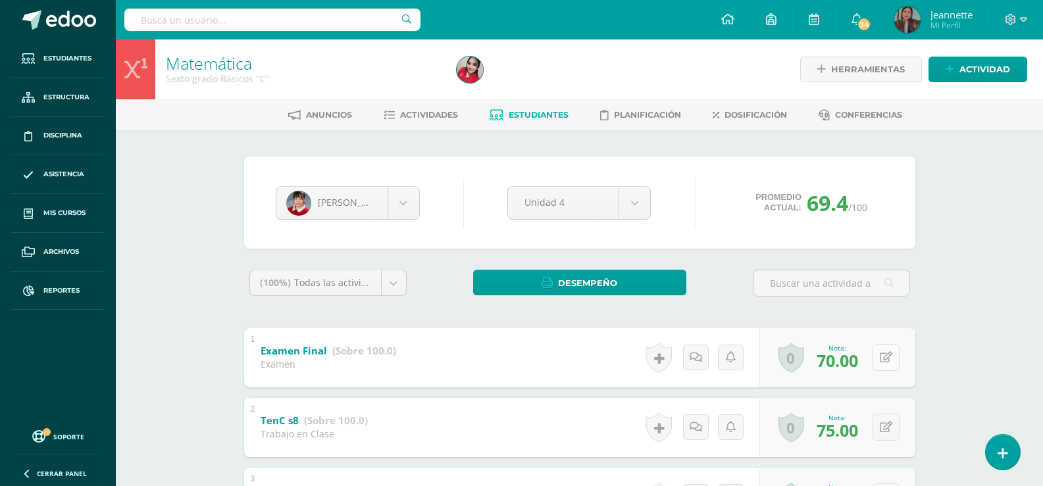
click at [876, 354] on button at bounding box center [885, 357] width 27 height 27
type input "75"
click at [303, 15] on input "text" at bounding box center [272, 20] width 296 height 22
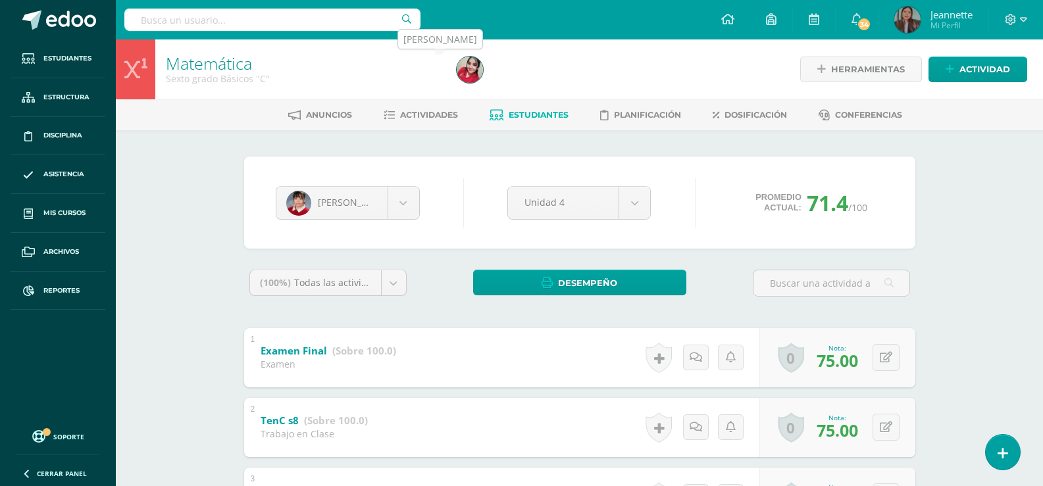
click at [470, 73] on img at bounding box center [470, 70] width 26 height 26
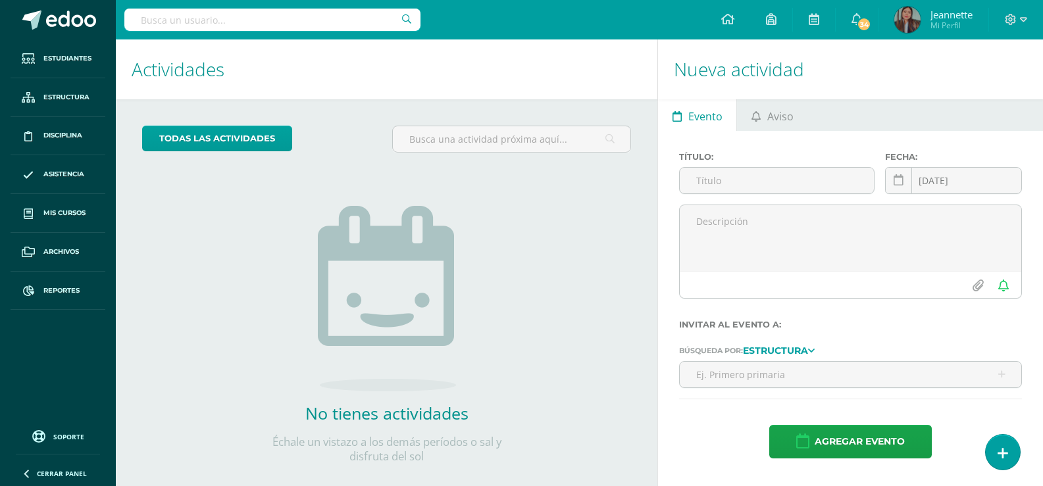
click at [311, 20] on input "text" at bounding box center [272, 20] width 296 height 22
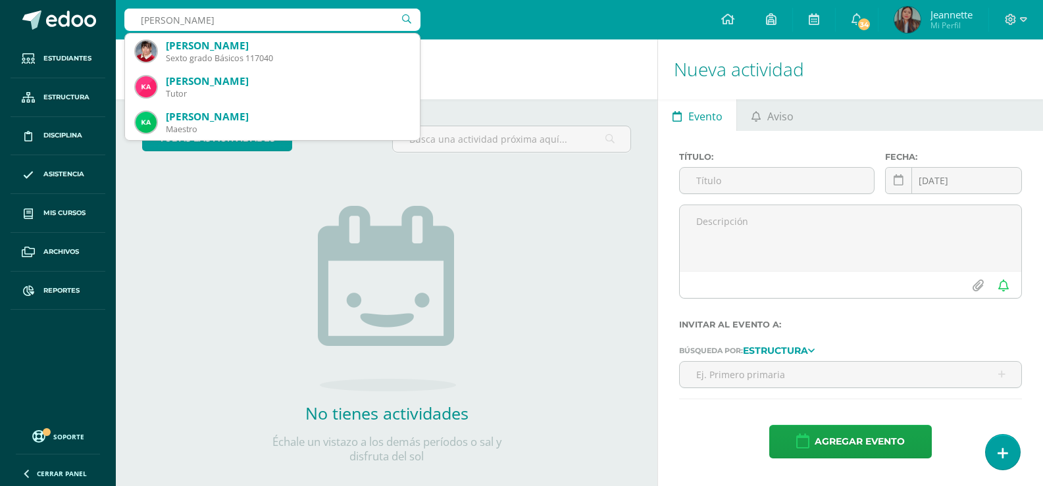
type input "carla sanchez"
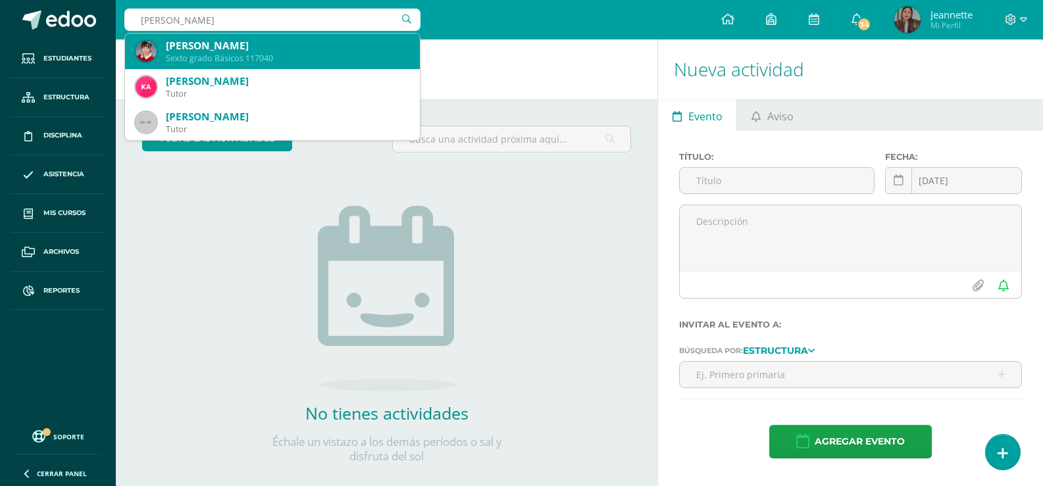
click at [297, 45] on div "Carla Mariela Sánchez Monterroso" at bounding box center [287, 46] width 243 height 14
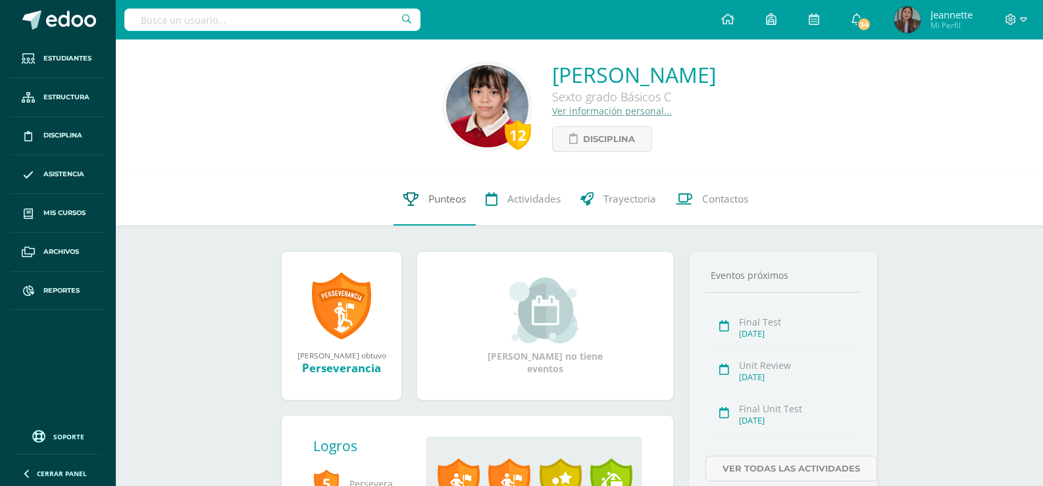
click at [412, 193] on icon at bounding box center [410, 199] width 15 height 14
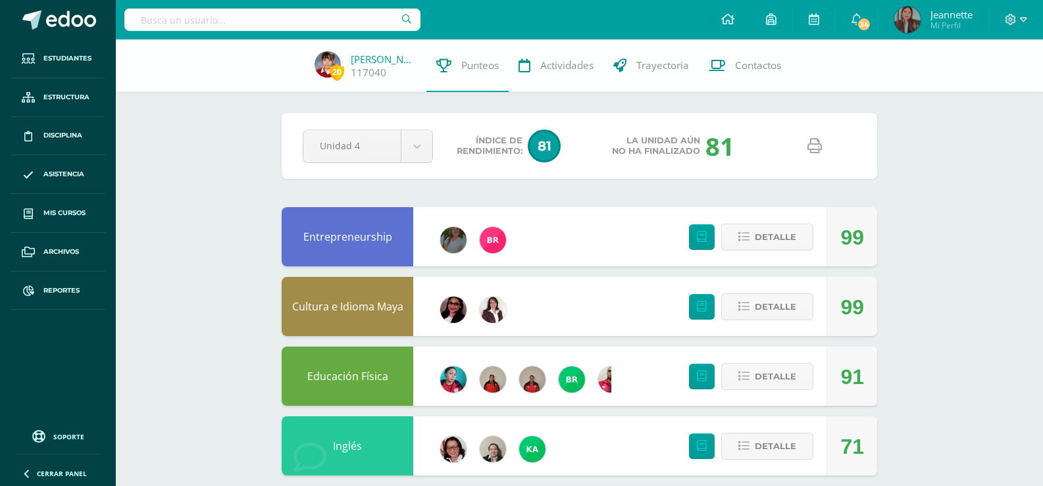
click at [808, 151] on icon at bounding box center [814, 146] width 14 height 14
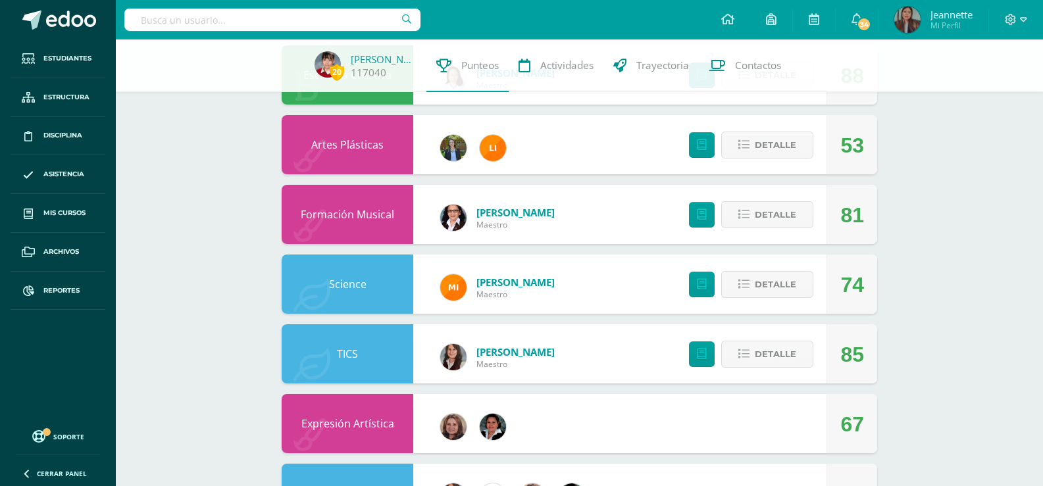
scroll to position [853, 0]
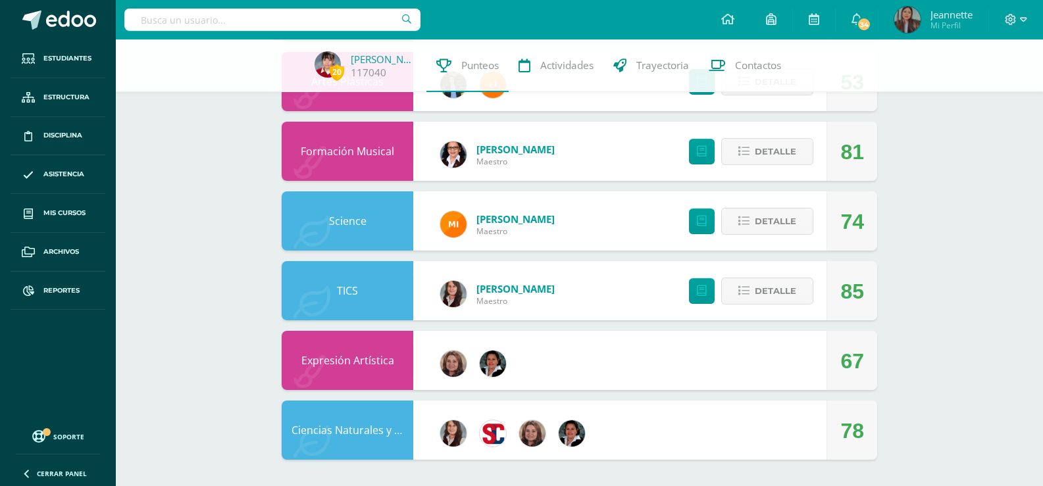
click at [267, 17] on input "text" at bounding box center [272, 20] width 296 height 22
click at [229, 16] on input "text" at bounding box center [272, 20] width 296 height 22
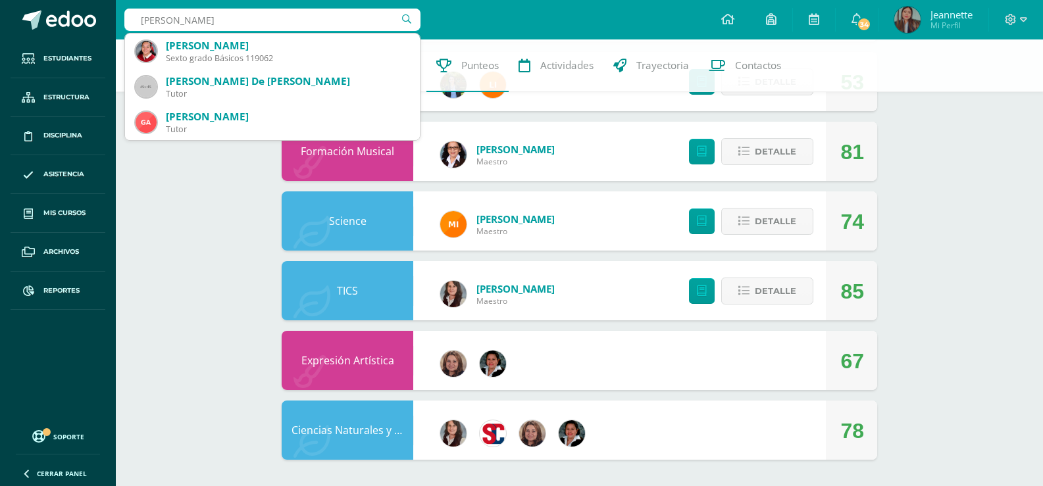
type input "Gabriela sandoval"
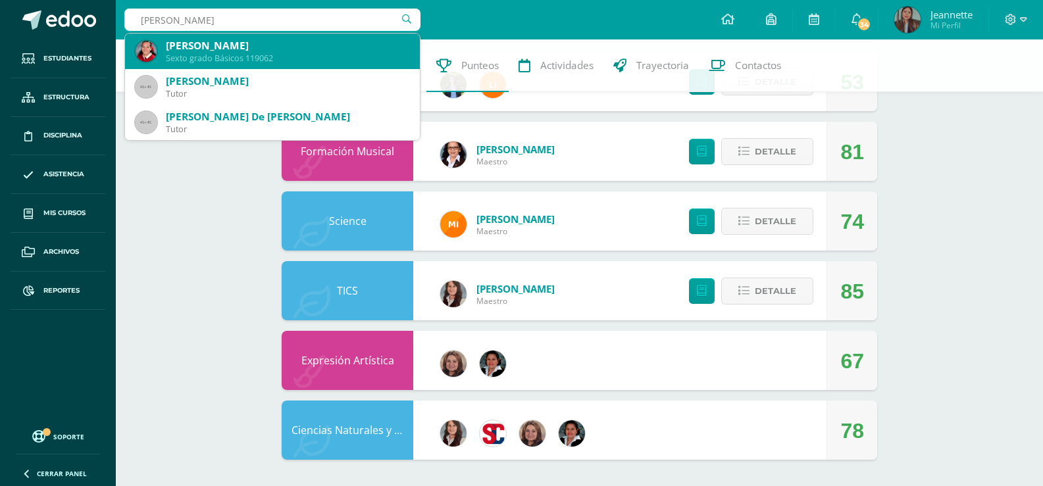
click at [172, 45] on div "Gabriela Alessandra Sandoval Méndez" at bounding box center [287, 46] width 243 height 14
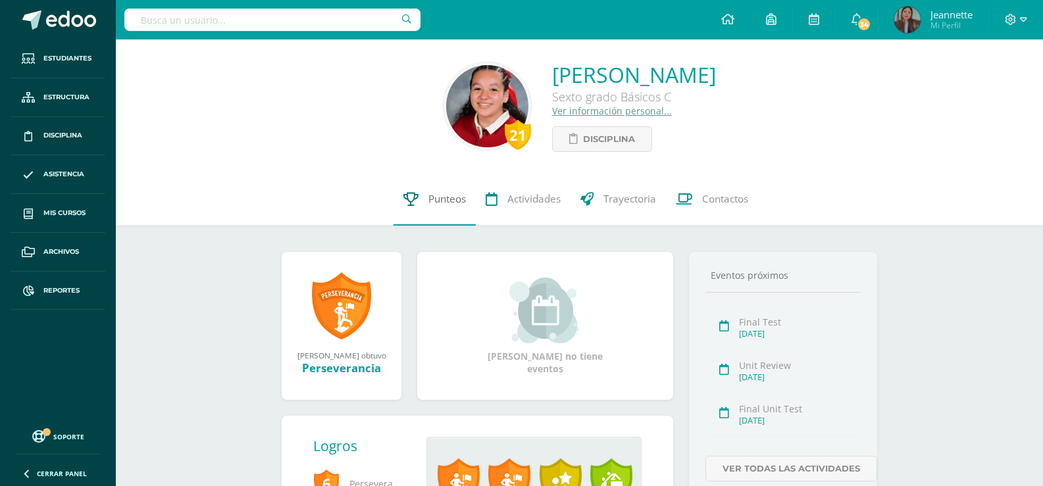
click at [443, 203] on span "Punteos" at bounding box center [447, 199] width 38 height 14
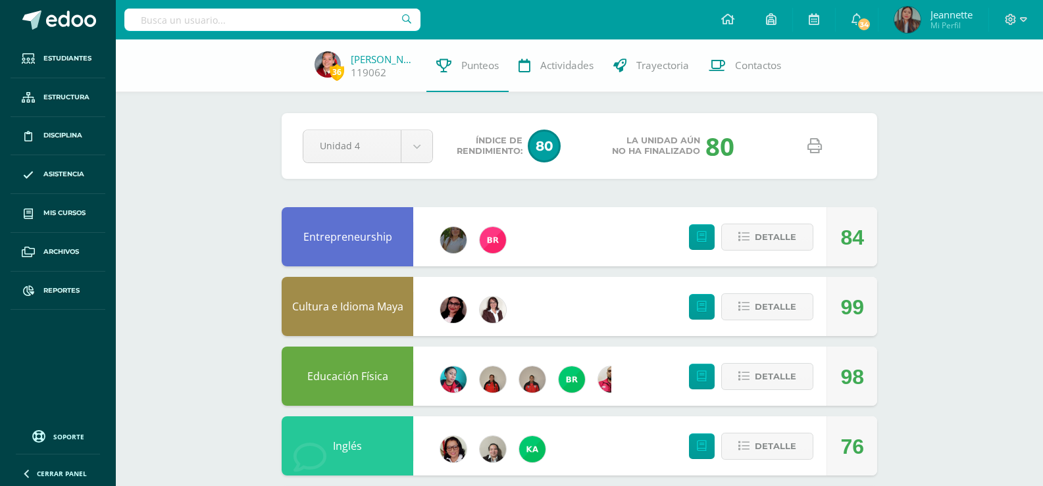
click at [819, 150] on icon at bounding box center [814, 146] width 14 height 14
click at [294, 22] on input "text" at bounding box center [272, 20] width 296 height 22
type input "Ye Jung"
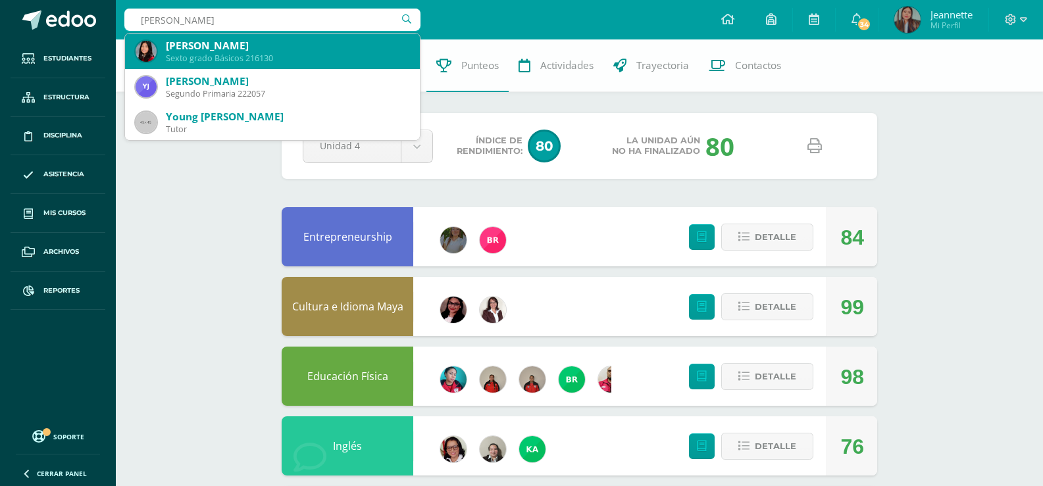
click at [292, 53] on div "Sexto grado Básicos 216130" at bounding box center [287, 58] width 243 height 11
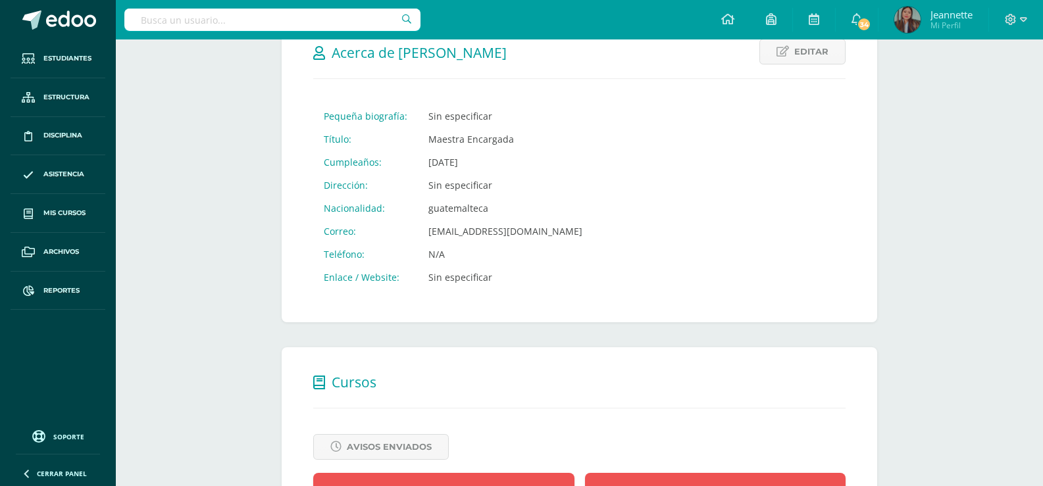
scroll to position [389, 0]
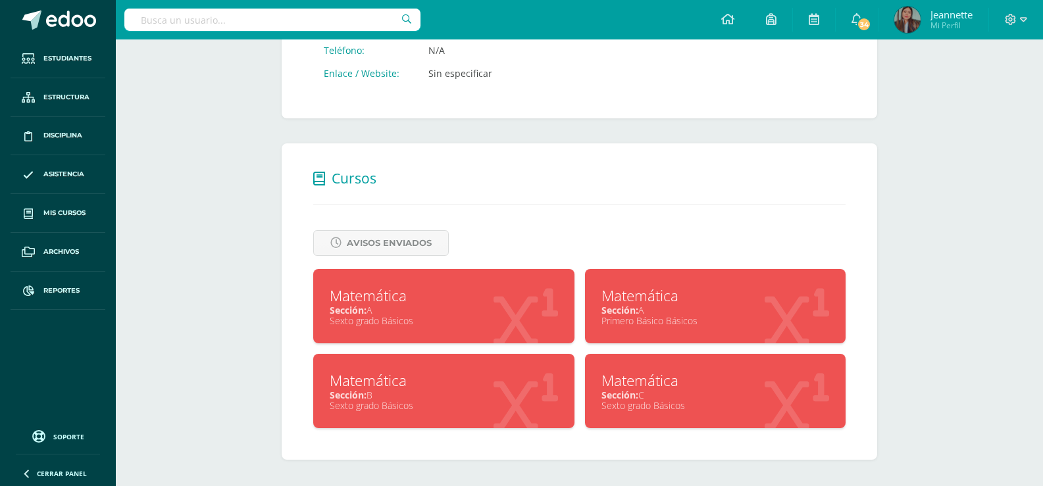
click at [416, 311] on div "Sección: A" at bounding box center [444, 310] width 228 height 13
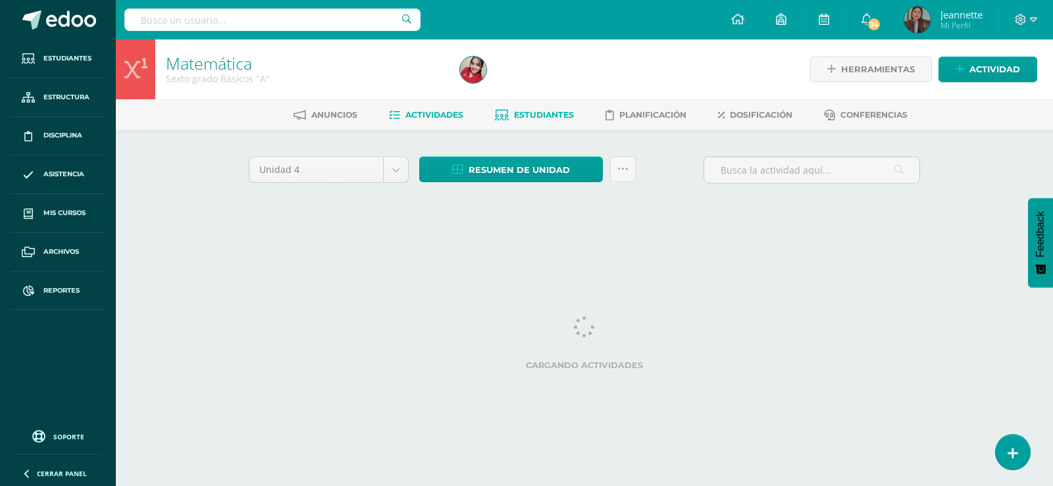
click at [538, 122] on link "Estudiantes" at bounding box center [534, 115] width 79 height 21
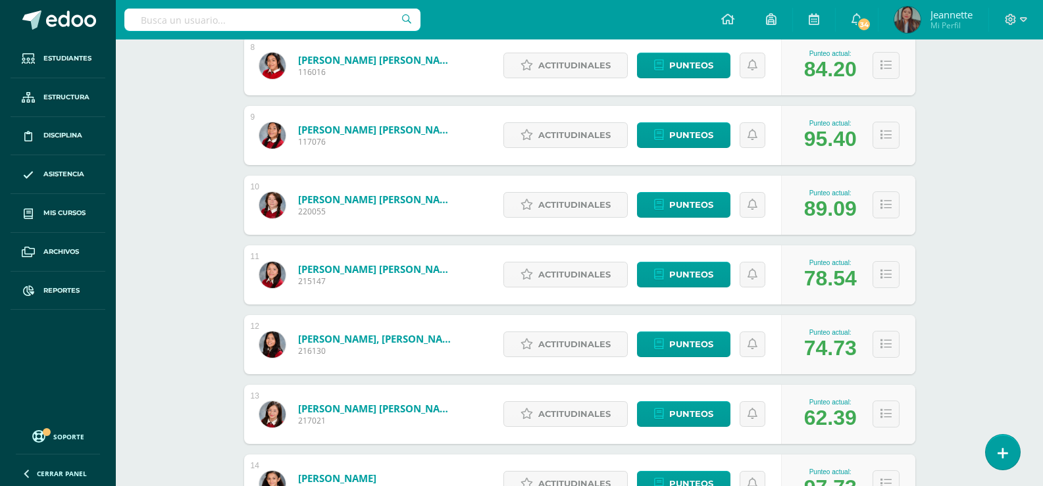
scroll to position [767, 0]
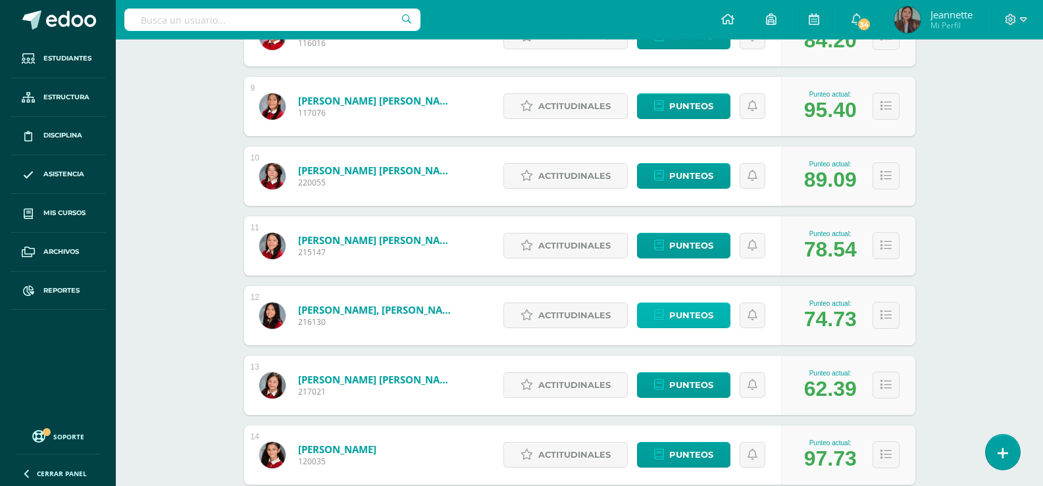
click at [693, 316] on span "Punteos" at bounding box center [691, 315] width 44 height 24
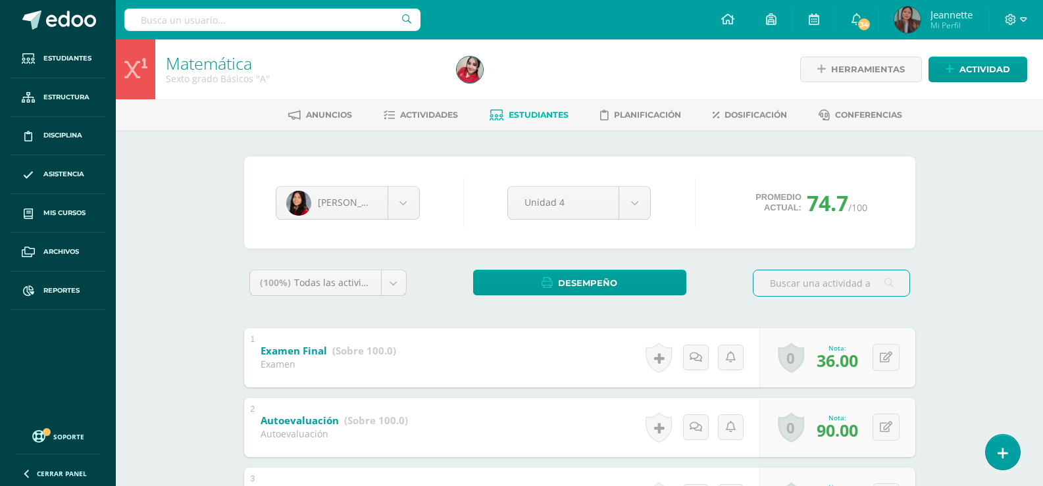
scroll to position [66, 0]
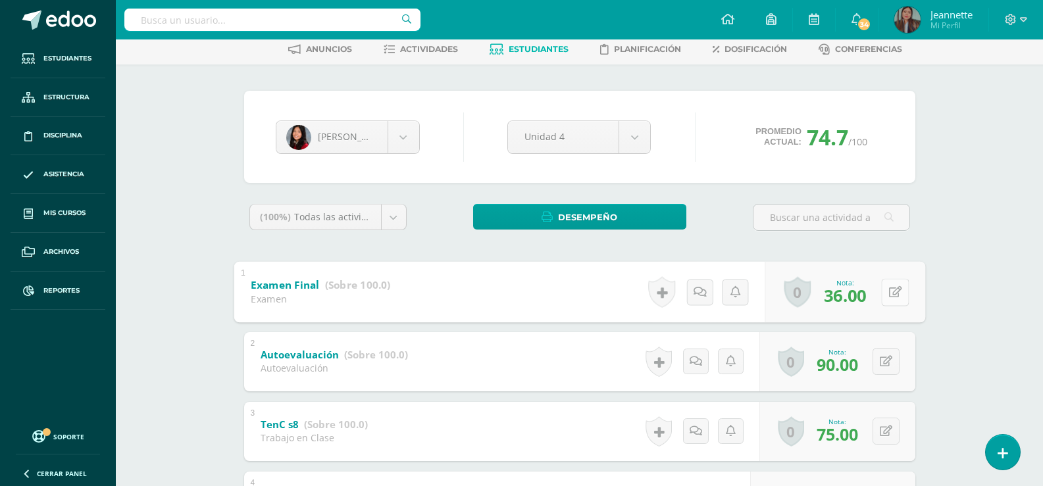
click at [890, 295] on icon at bounding box center [894, 291] width 13 height 11
type input "40"
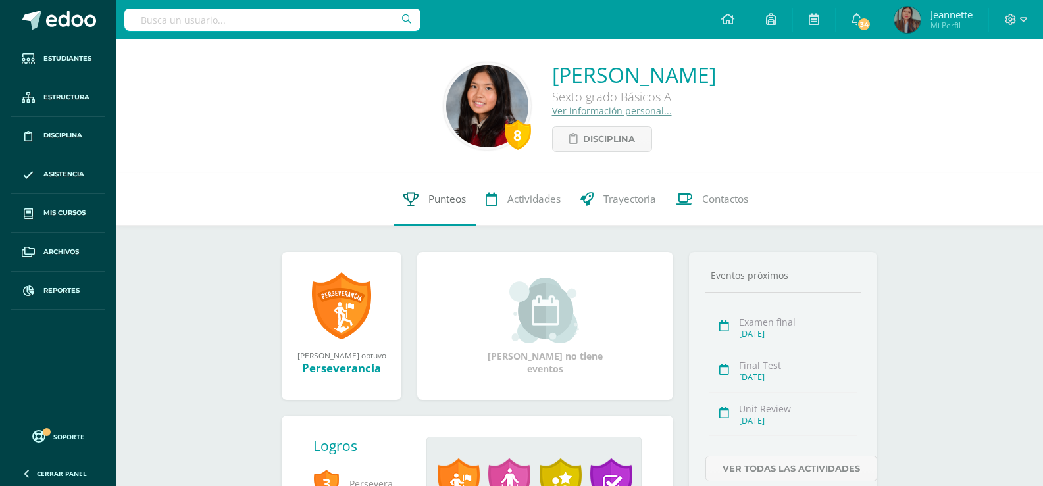
click at [444, 194] on span "Punteos" at bounding box center [447, 199] width 38 height 14
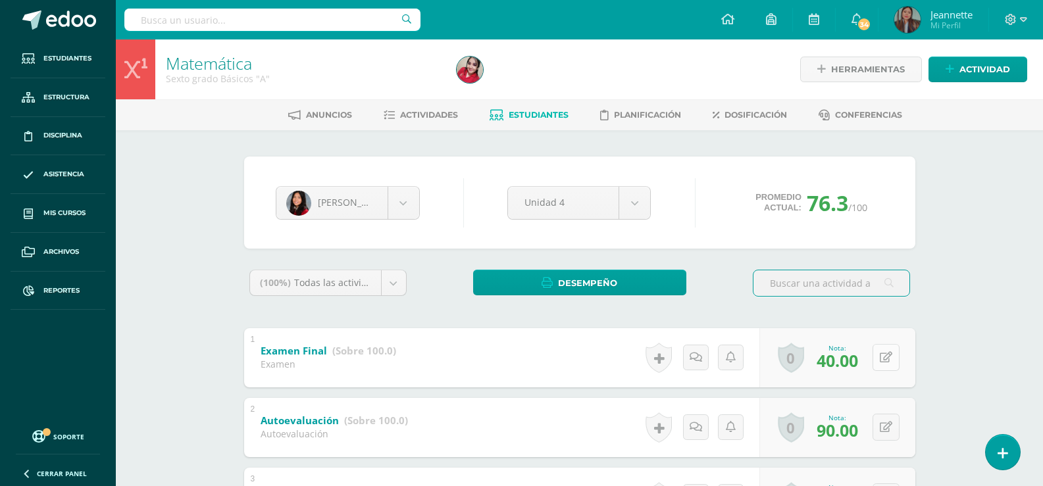
click at [886, 359] on button at bounding box center [885, 357] width 27 height 27
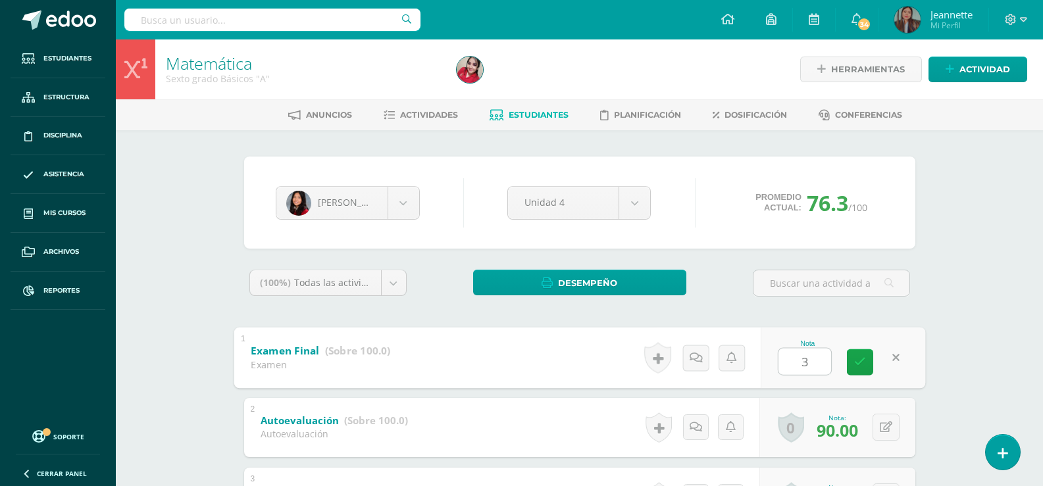
type input "38"
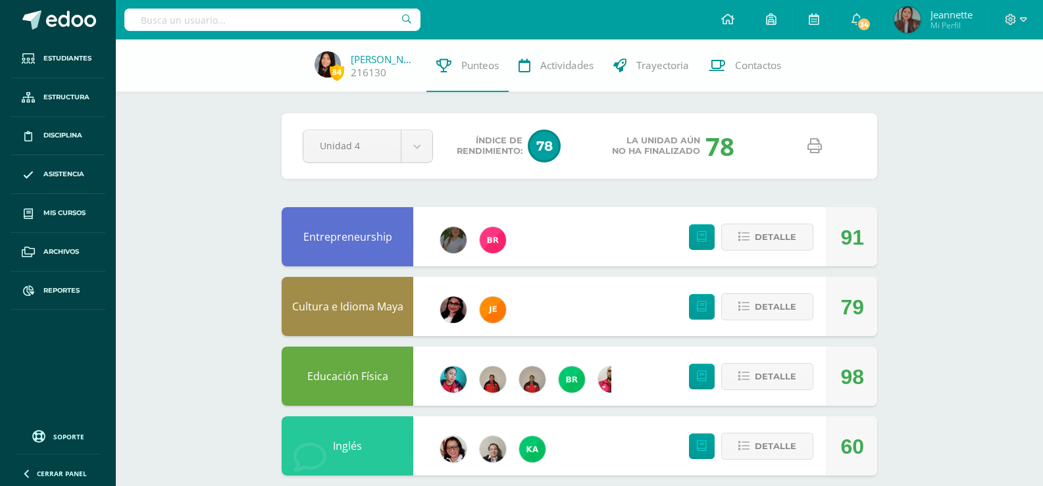
click at [818, 158] on link at bounding box center [814, 147] width 34 height 34
click at [809, 147] on icon at bounding box center [814, 146] width 14 height 14
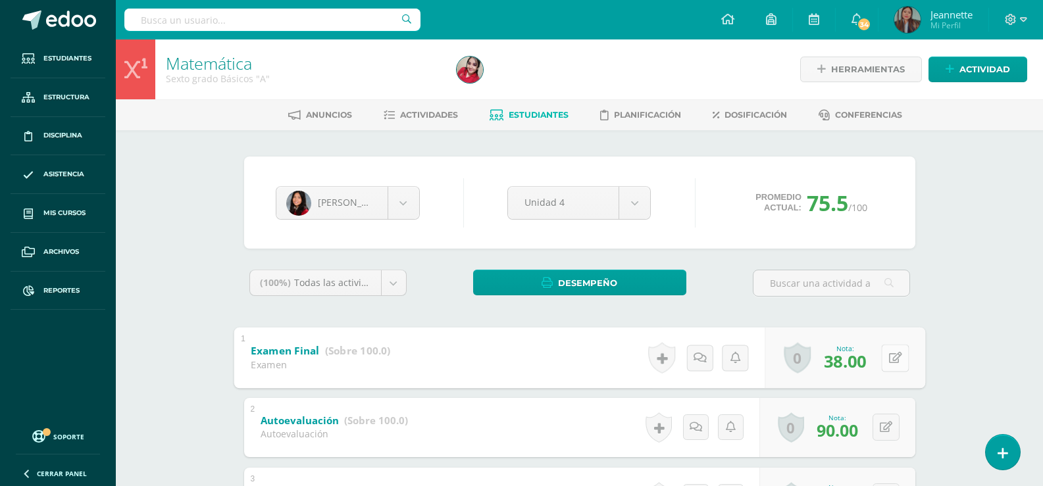
click at [890, 363] on icon at bounding box center [894, 357] width 13 height 11
type input "35"
click at [267, 23] on input "text" at bounding box center [272, 20] width 296 height 22
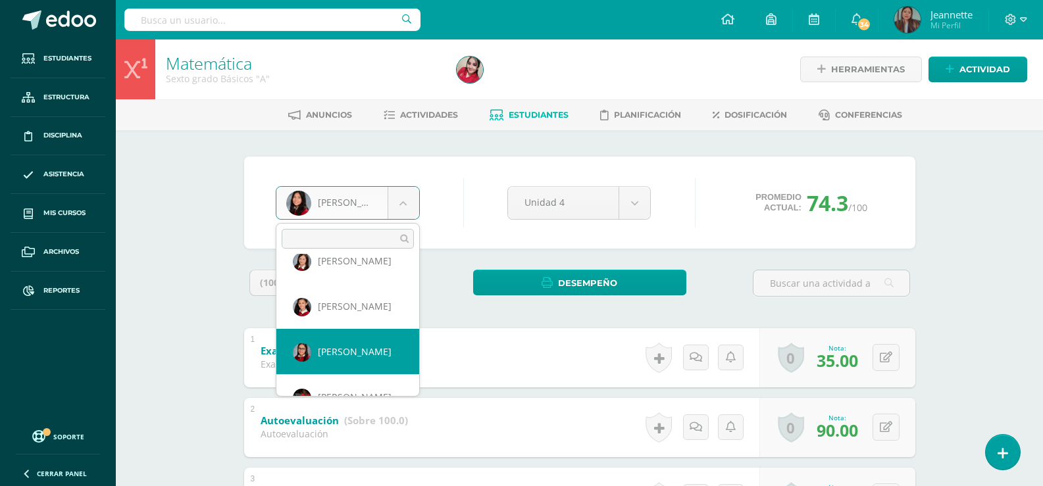
scroll to position [697, 0]
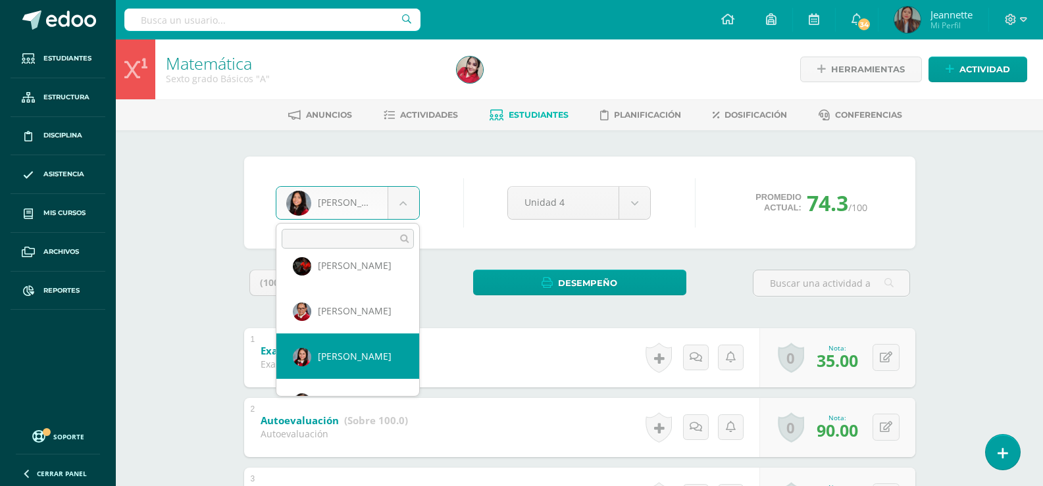
select select "3421"
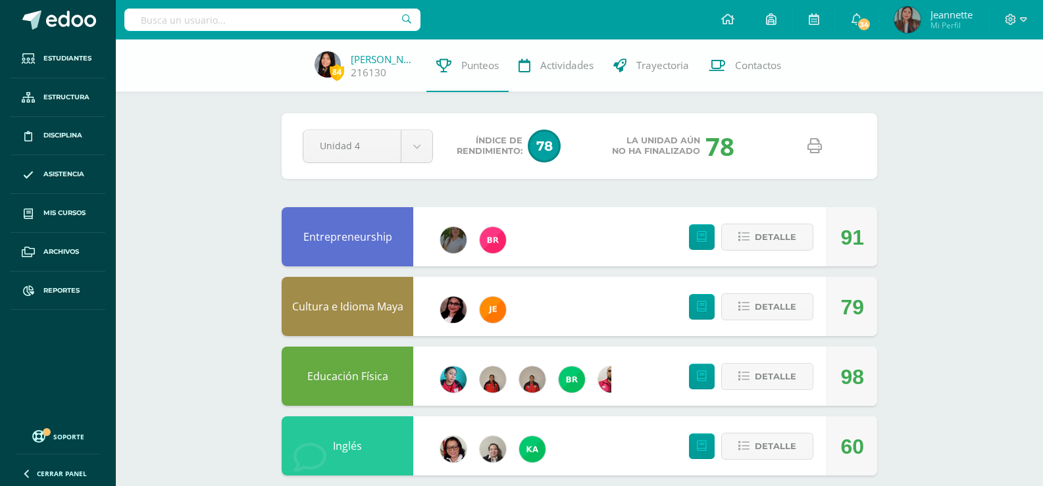
click at [295, 16] on input "text" at bounding box center [272, 20] width 296 height 22
type input "[PERSON_NAME]"
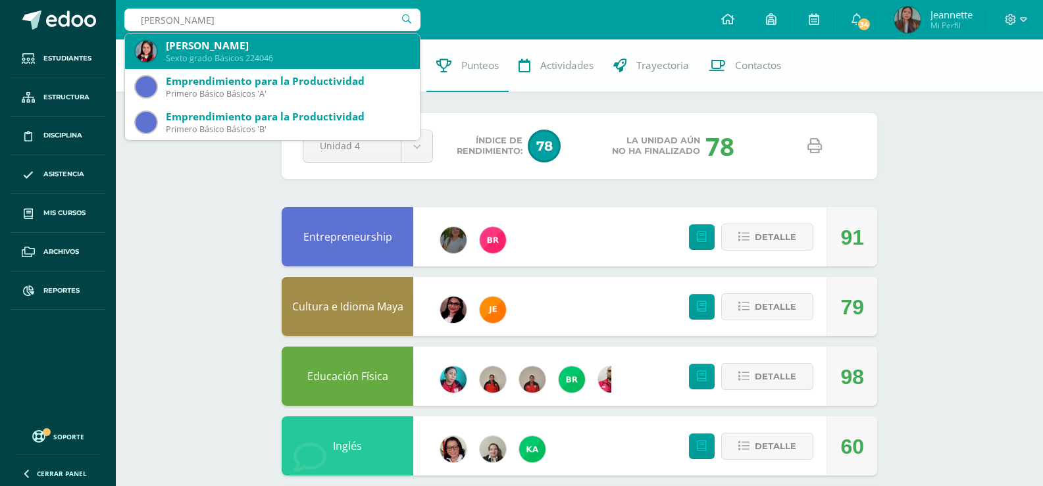
click at [291, 63] on div "Sexto grado Básicos 224046" at bounding box center [287, 58] width 243 height 11
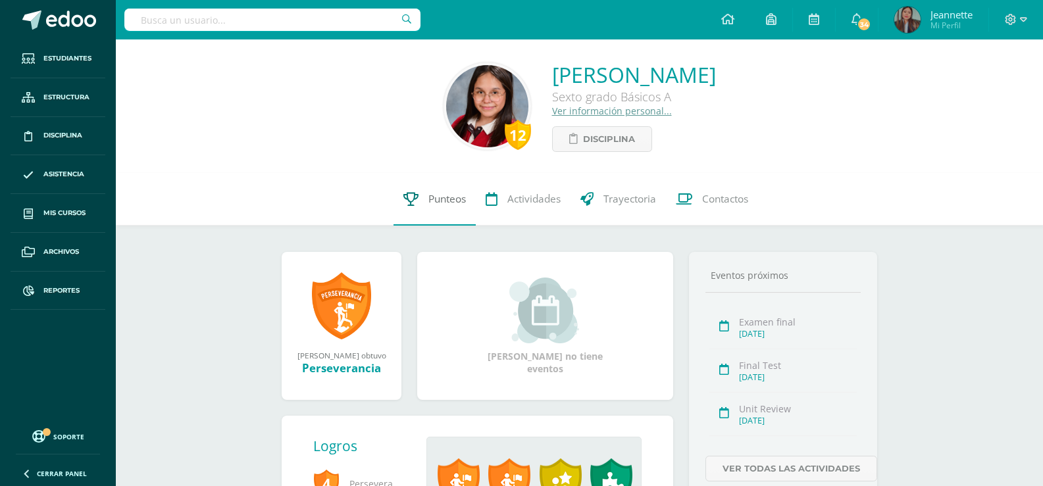
click at [462, 203] on span "Punteos" at bounding box center [447, 199] width 38 height 14
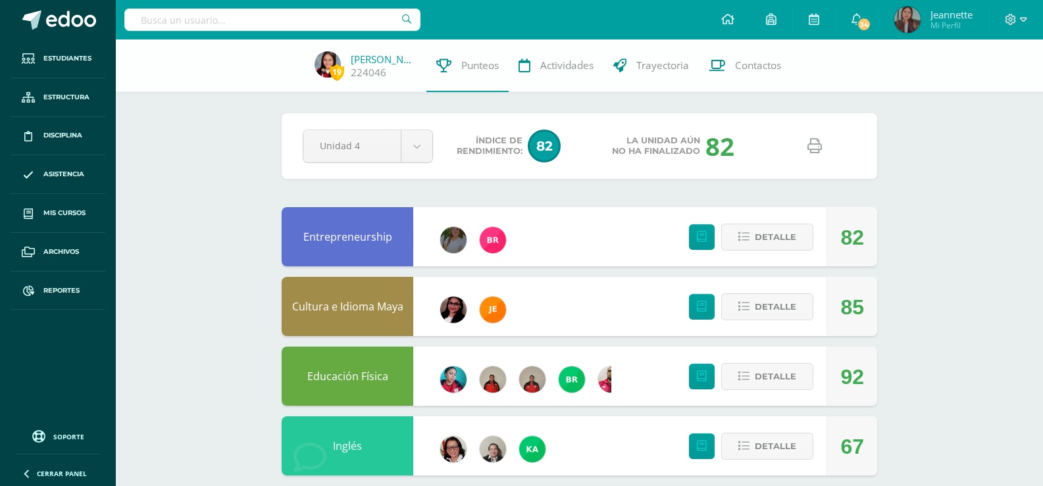
click at [809, 152] on icon at bounding box center [814, 146] width 14 height 14
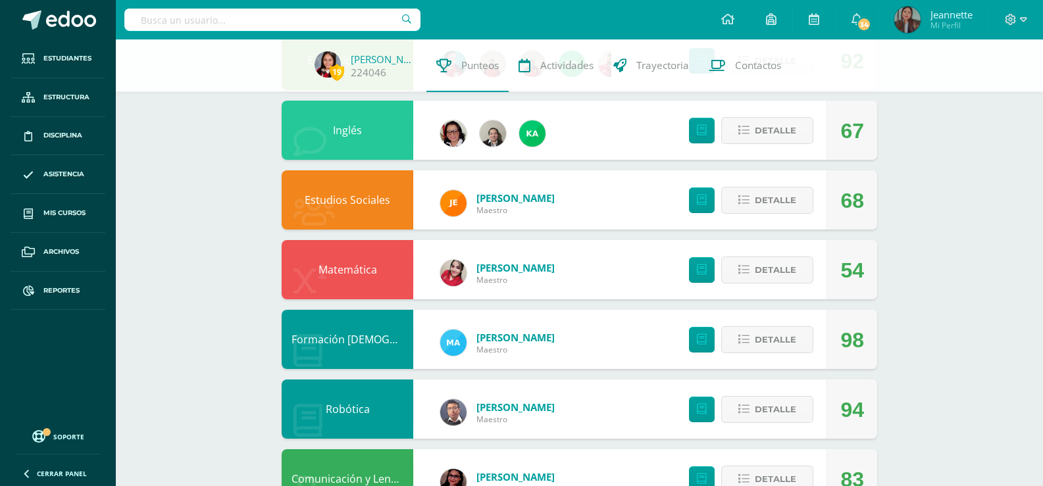
scroll to position [329, 0]
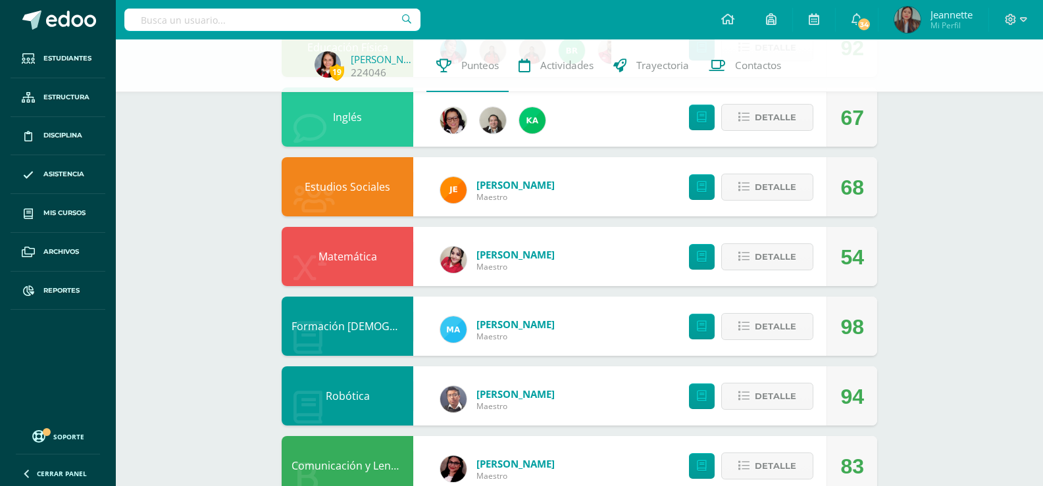
click at [346, 258] on link "Matemática" at bounding box center [347, 256] width 59 height 14
click at [699, 261] on icon at bounding box center [702, 256] width 10 height 11
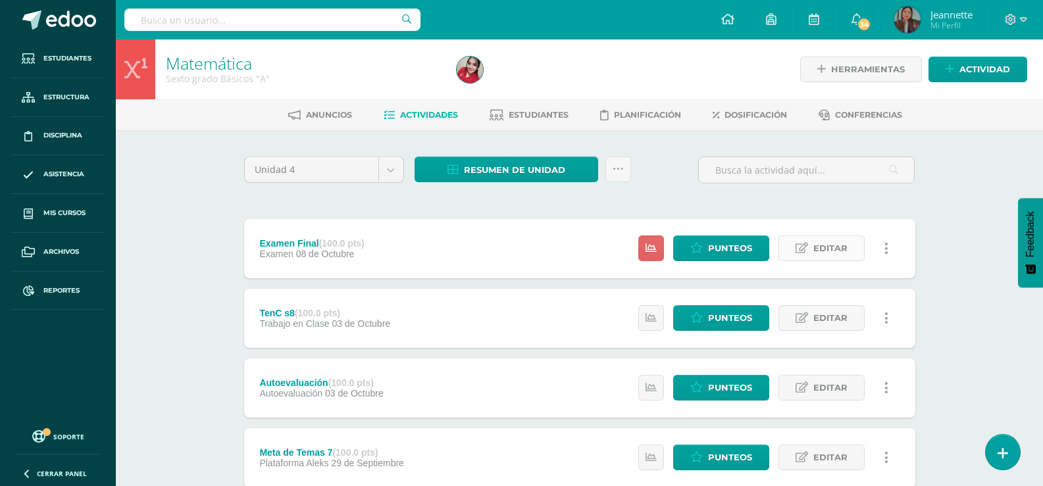
click at [818, 252] on span "Editar" at bounding box center [830, 248] width 34 height 24
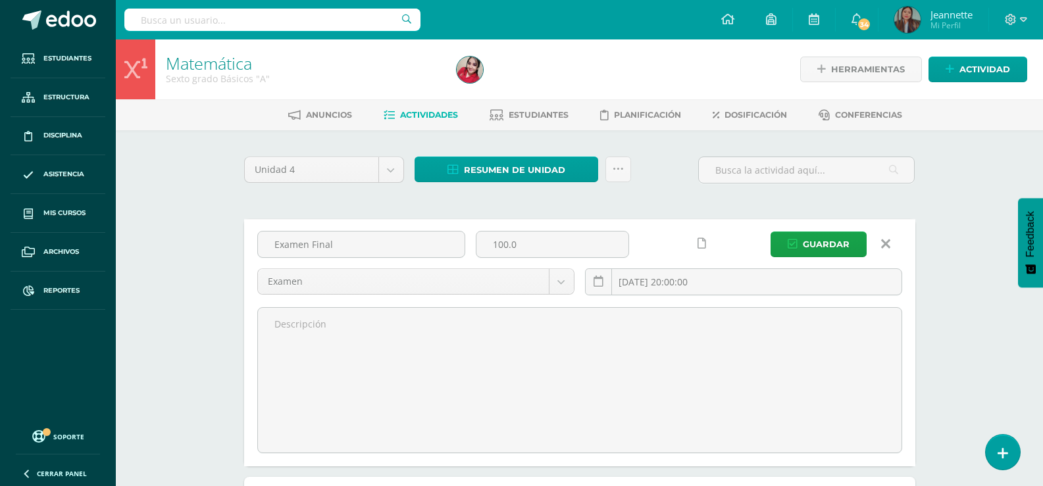
click at [886, 247] on icon at bounding box center [885, 244] width 9 height 14
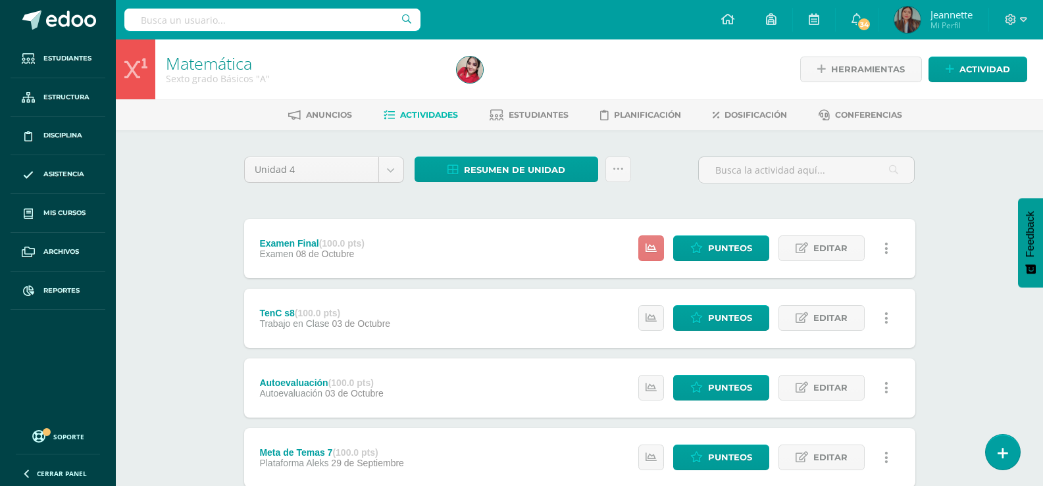
click at [654, 247] on icon at bounding box center [650, 248] width 11 height 11
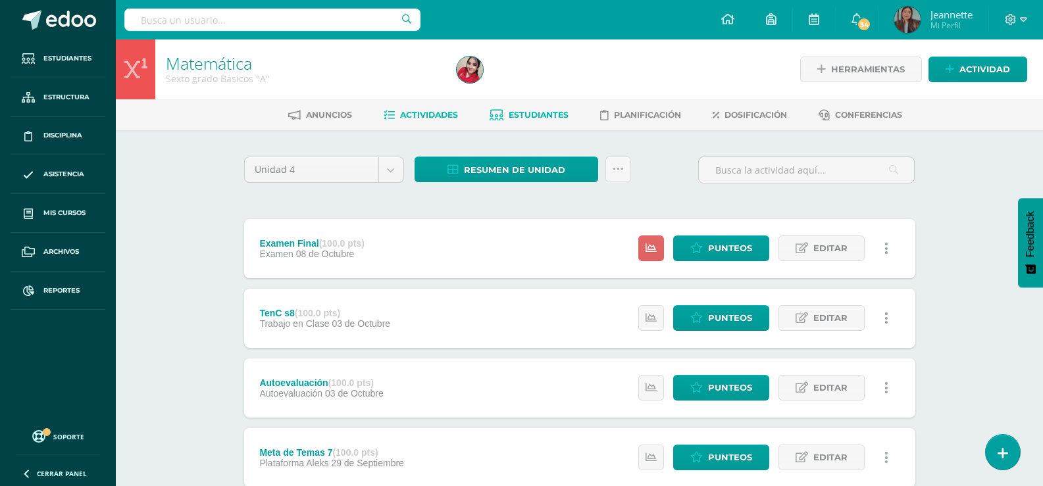
click at [523, 117] on span "Estudiantes" at bounding box center [539, 115] width 60 height 10
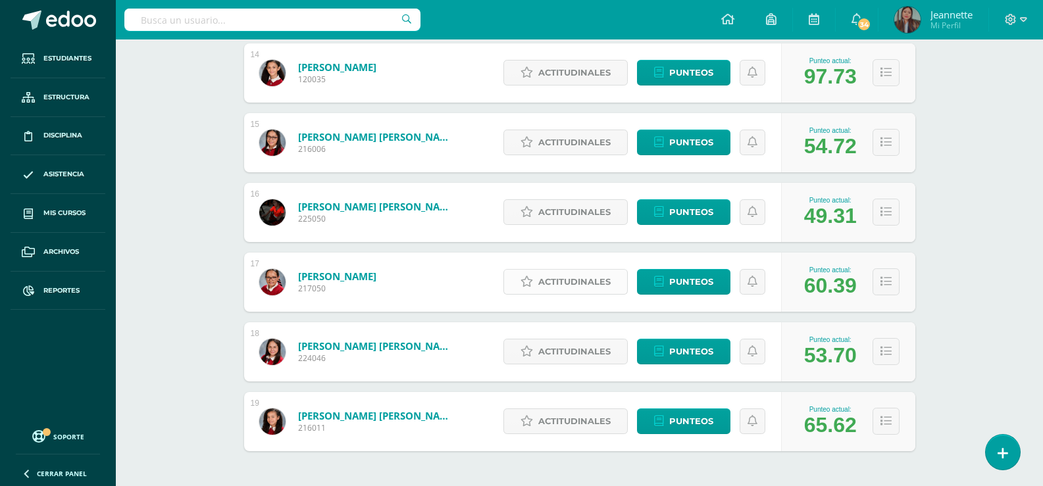
scroll to position [1202, 0]
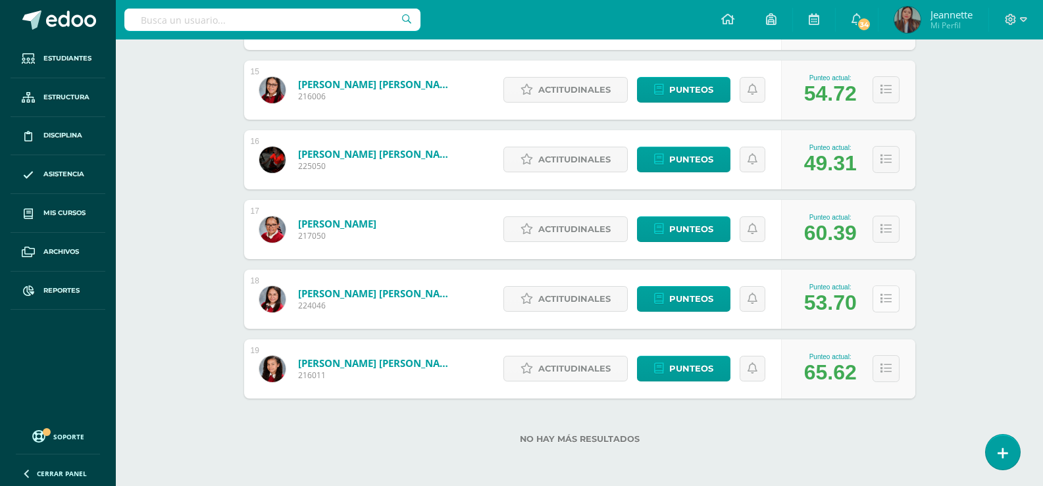
click at [890, 305] on icon at bounding box center [885, 298] width 11 height 11
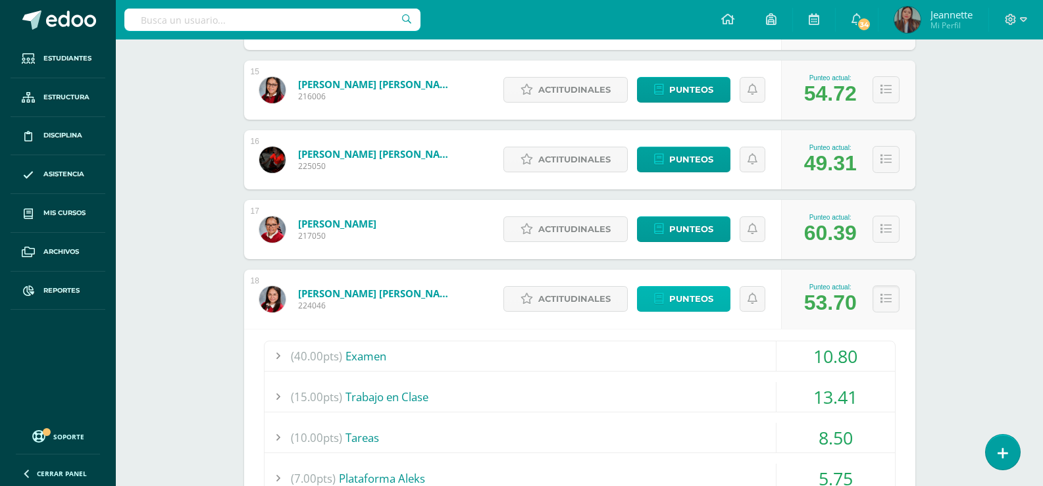
click at [686, 299] on span "Punteos" at bounding box center [691, 299] width 44 height 24
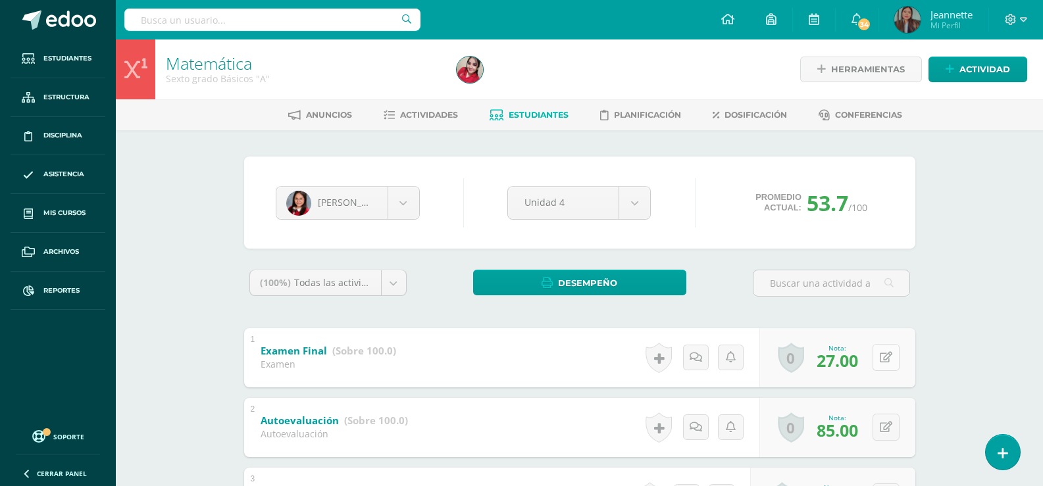
click at [886, 357] on button at bounding box center [885, 357] width 27 height 27
type input "35"
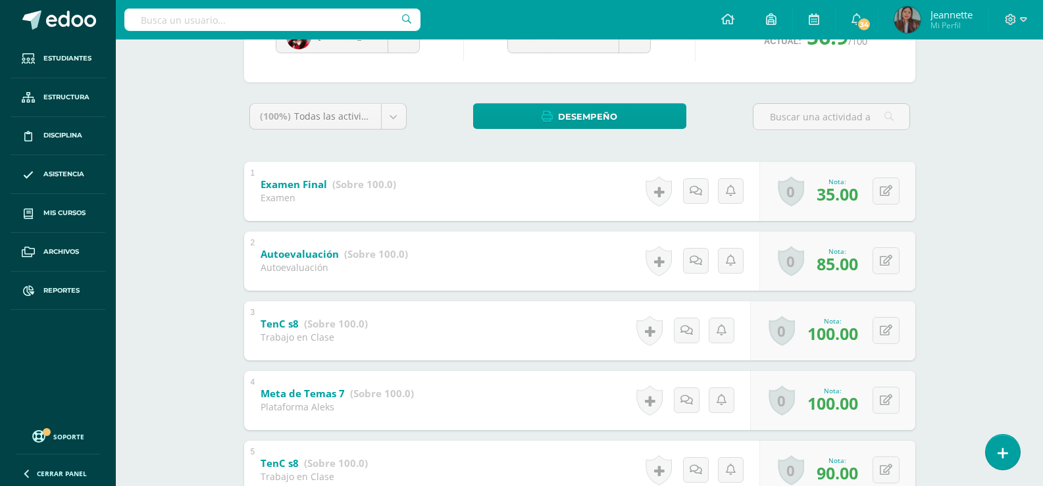
scroll to position [329, 0]
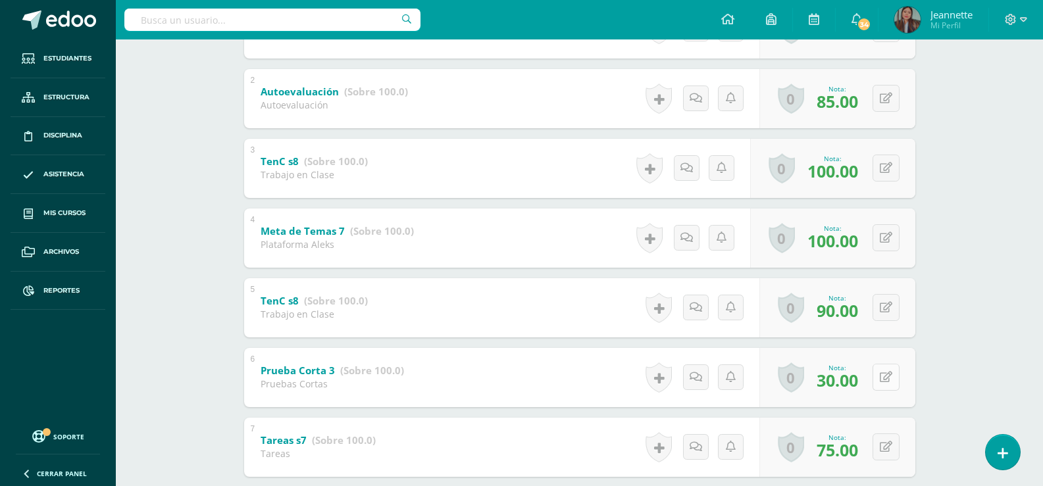
click at [894, 380] on button at bounding box center [885, 377] width 27 height 27
type input "50"
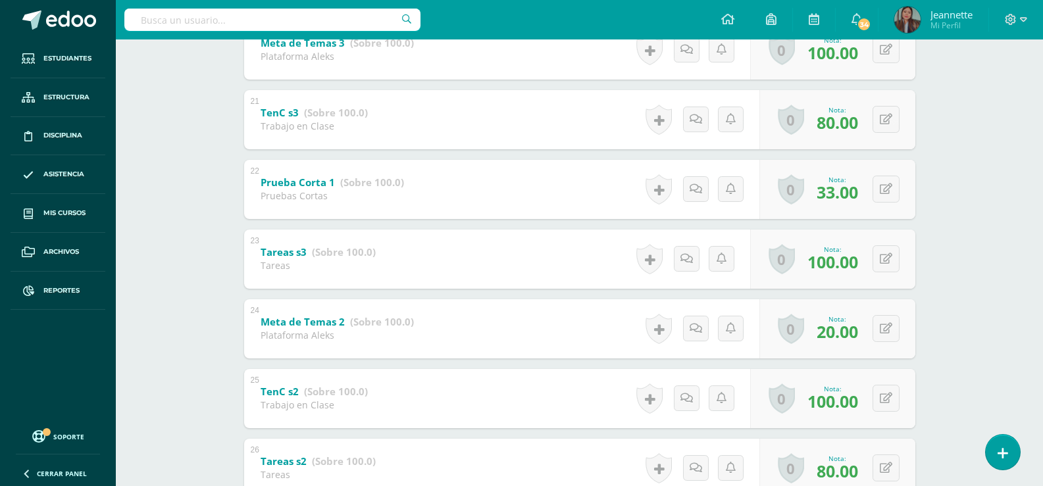
scroll to position [1638, 0]
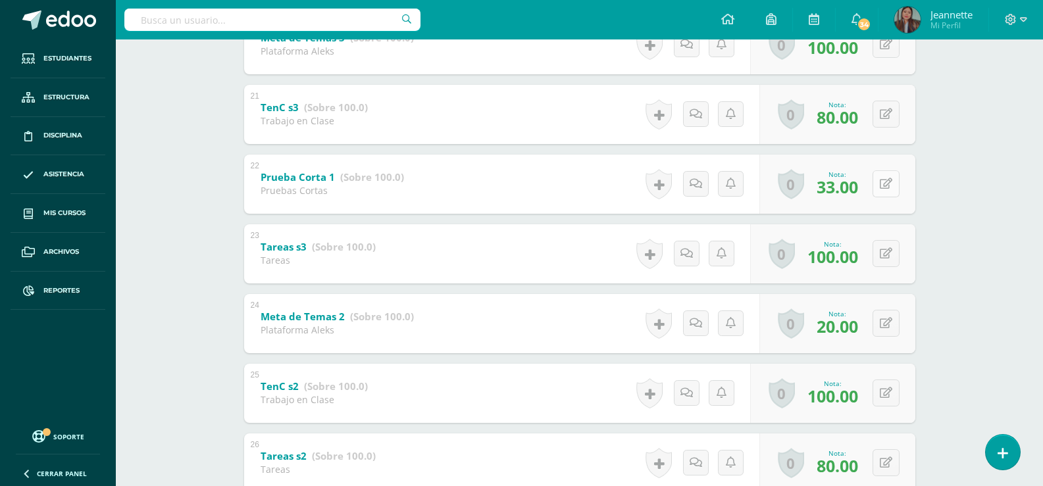
click at [883, 189] on button at bounding box center [885, 183] width 27 height 27
type input "53"
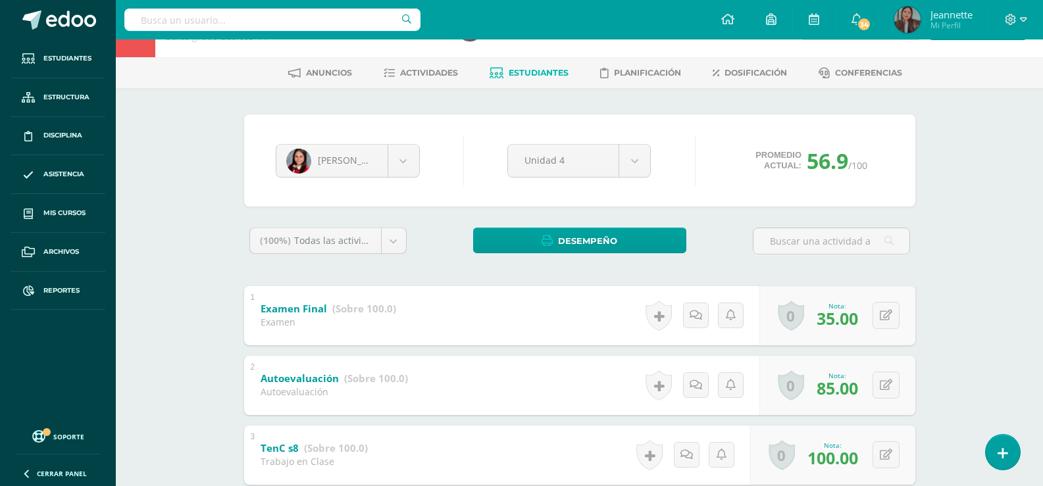
scroll to position [0, 0]
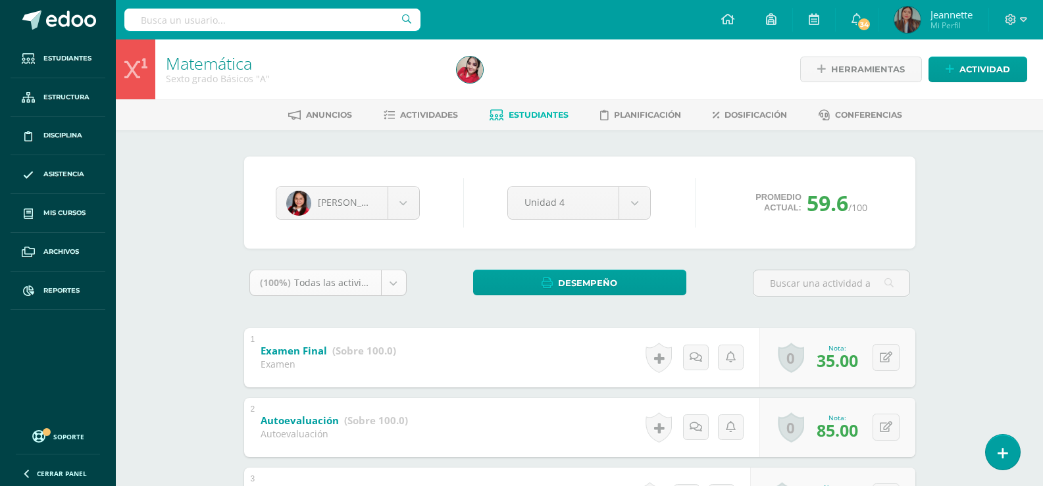
drag, startPoint x: 185, startPoint y: 273, endPoint x: 251, endPoint y: 16, distance: 264.9
click at [247, 24] on input "text" at bounding box center [272, 20] width 296 height 22
type input "vivi tar"
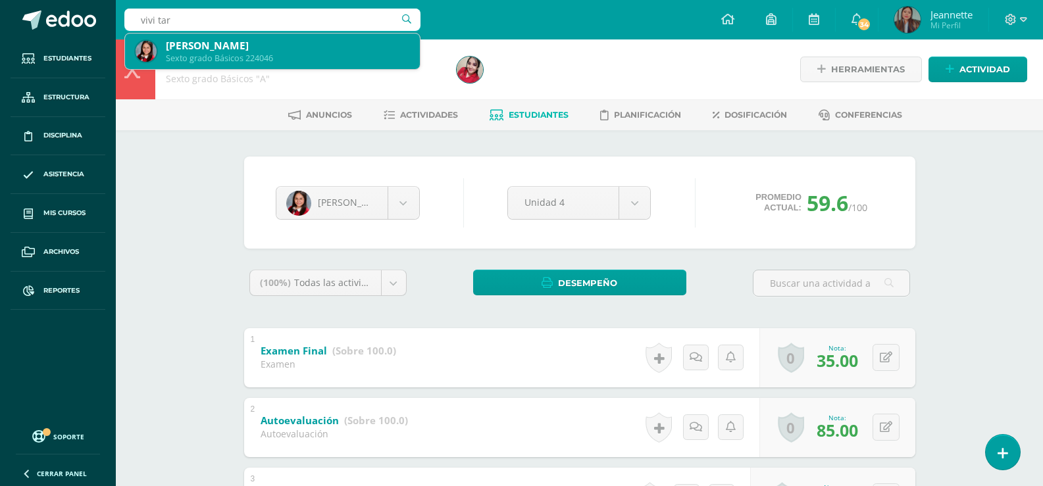
click at [246, 49] on div "Vivi Karizza Taracena Bravo" at bounding box center [287, 46] width 243 height 14
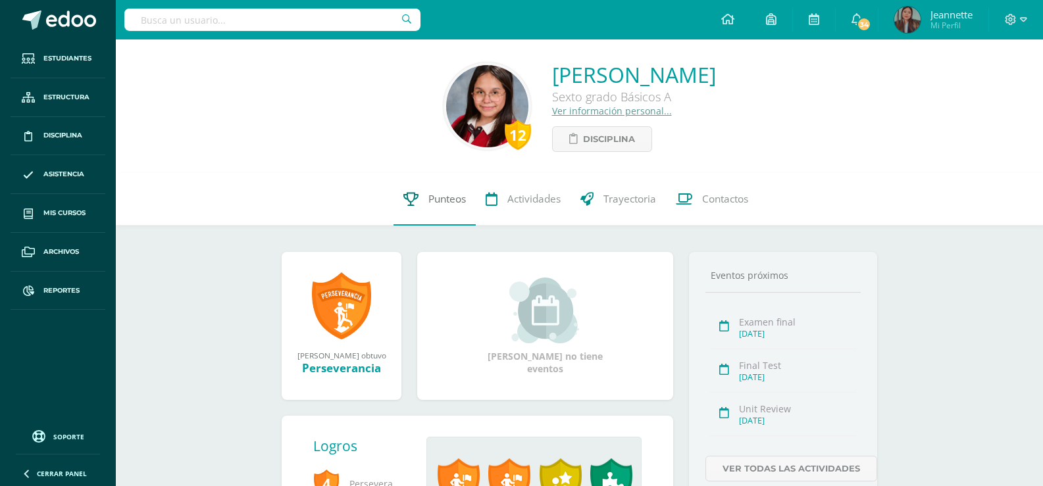
click at [417, 195] on icon at bounding box center [410, 199] width 15 height 14
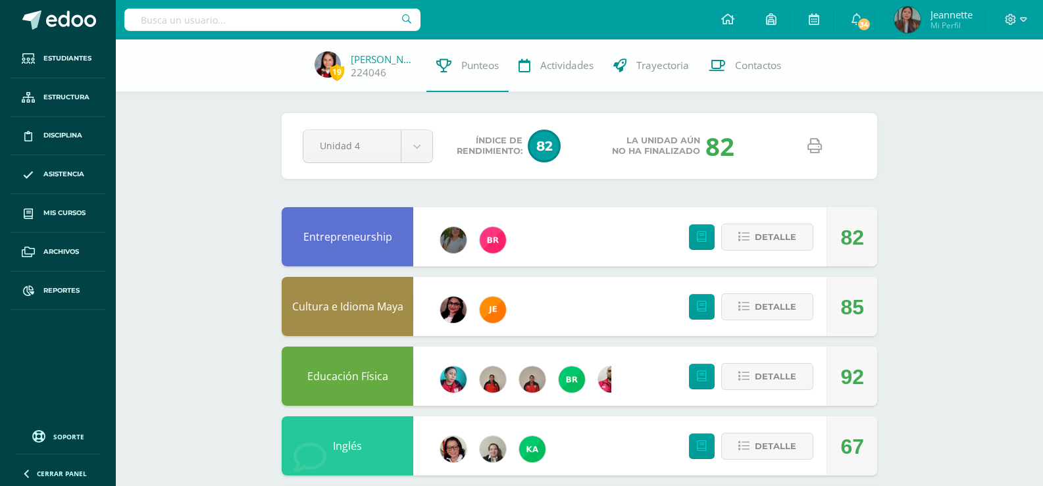
click at [820, 141] on icon at bounding box center [814, 146] width 14 height 14
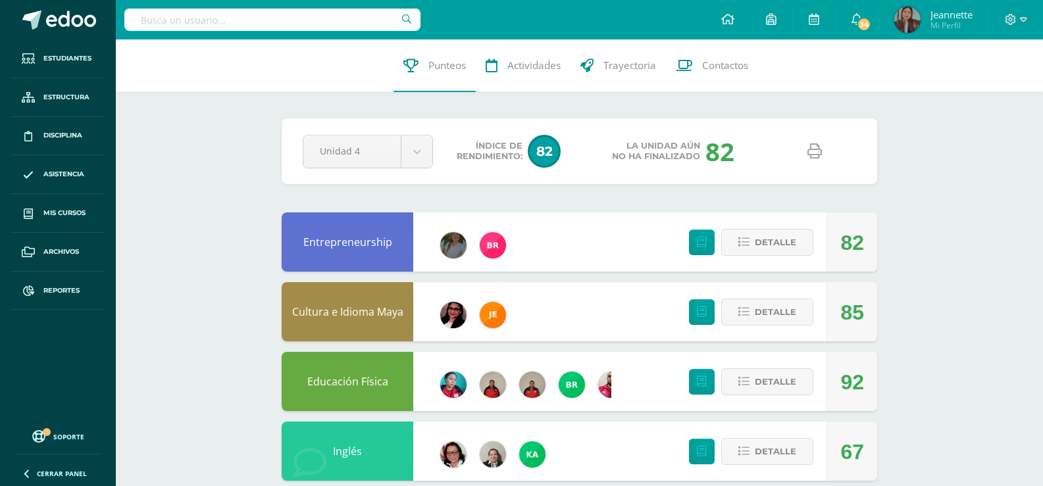
click at [817, 156] on icon at bounding box center [814, 151] width 14 height 14
